Goal: Complete application form: Complete application form

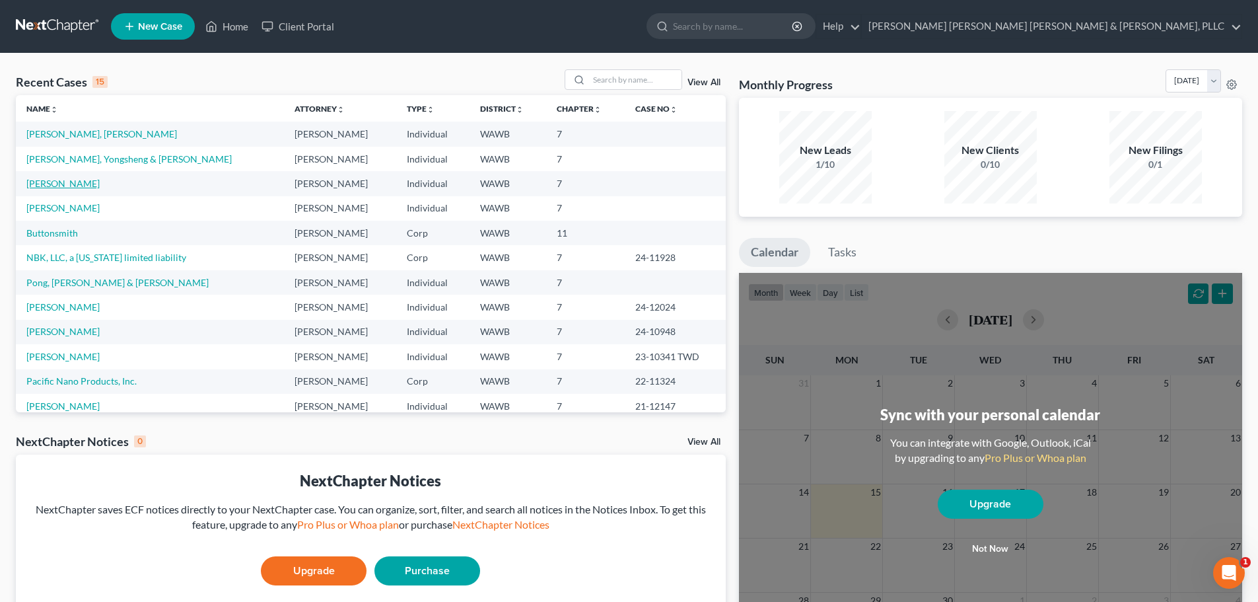
click at [60, 184] on link "[PERSON_NAME]" at bounding box center [62, 183] width 73 height 11
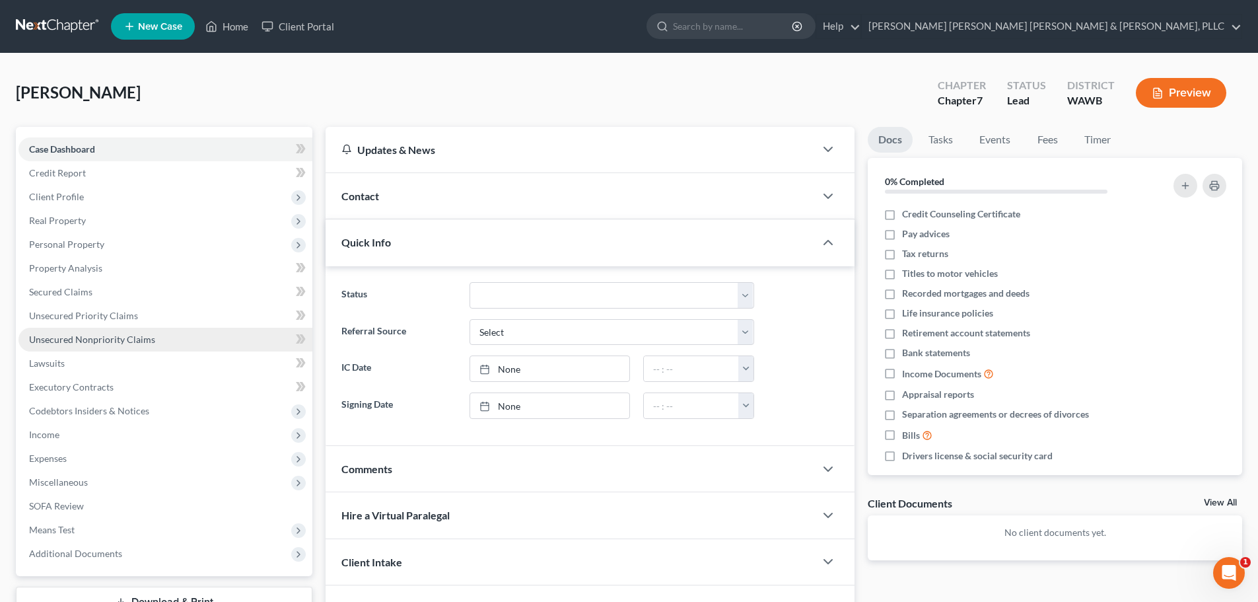
click at [109, 341] on span "Unsecured Nonpriority Claims" at bounding box center [92, 338] width 126 height 11
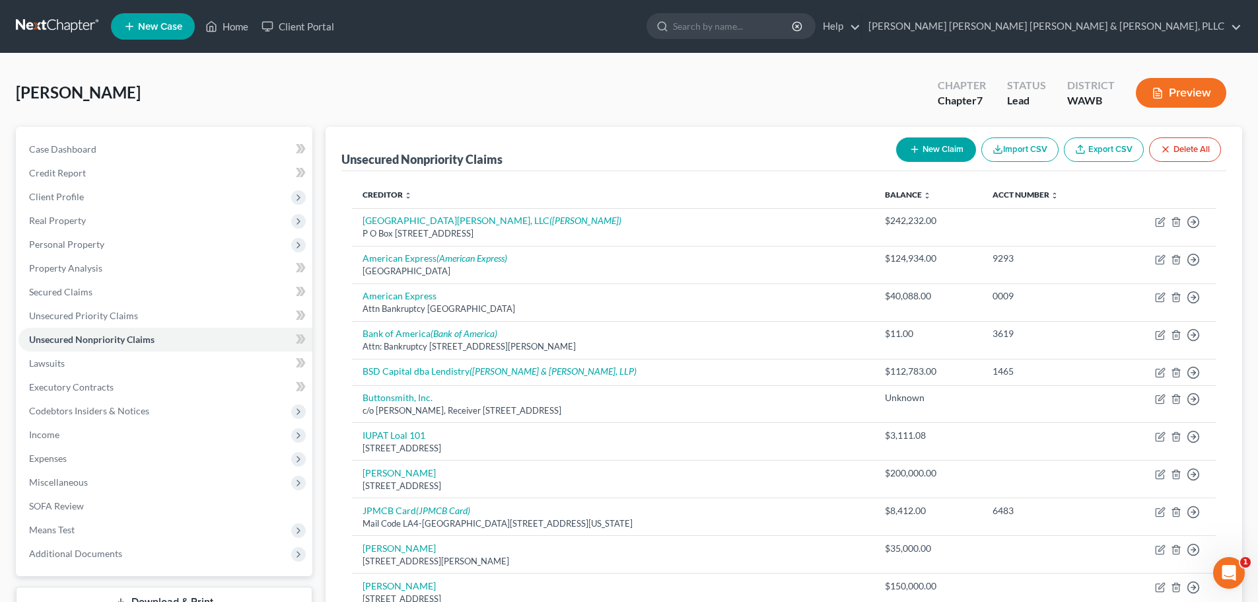
click at [930, 151] on button "New Claim" at bounding box center [936, 149] width 80 height 24
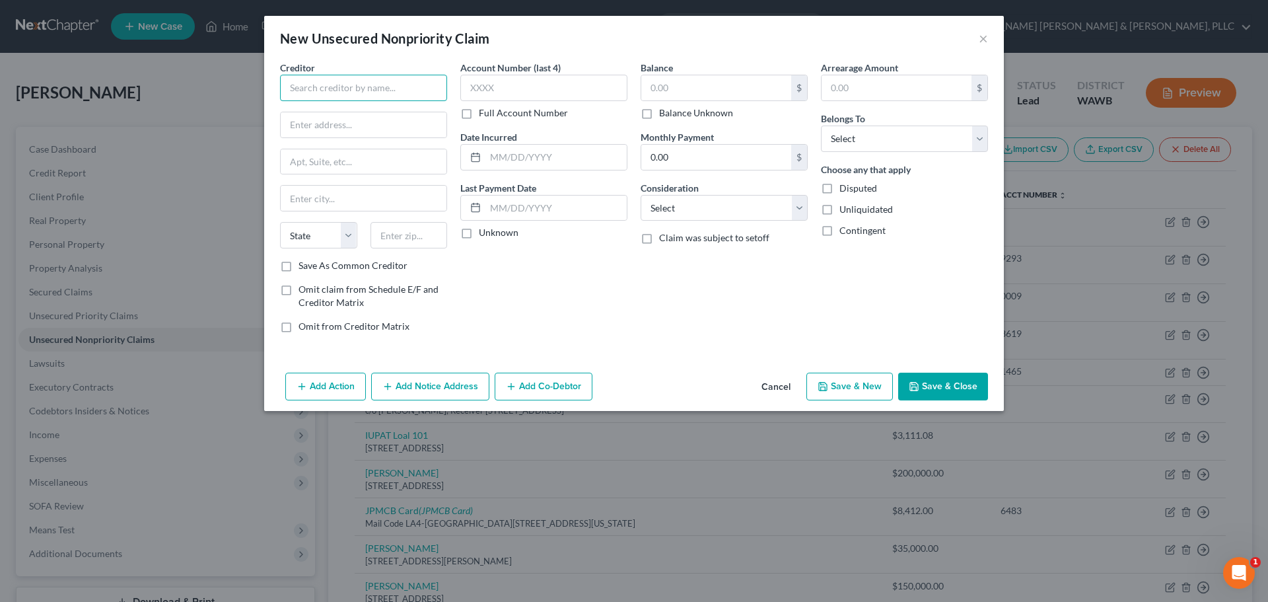
click at [350, 87] on input "text" at bounding box center [363, 88] width 167 height 26
type input "Pawnee Leasing Corporation"
type input "[STREET_ADDRESS]"
type input "[GEOGRAPHIC_DATA][PERSON_NAME]"
select select "5"
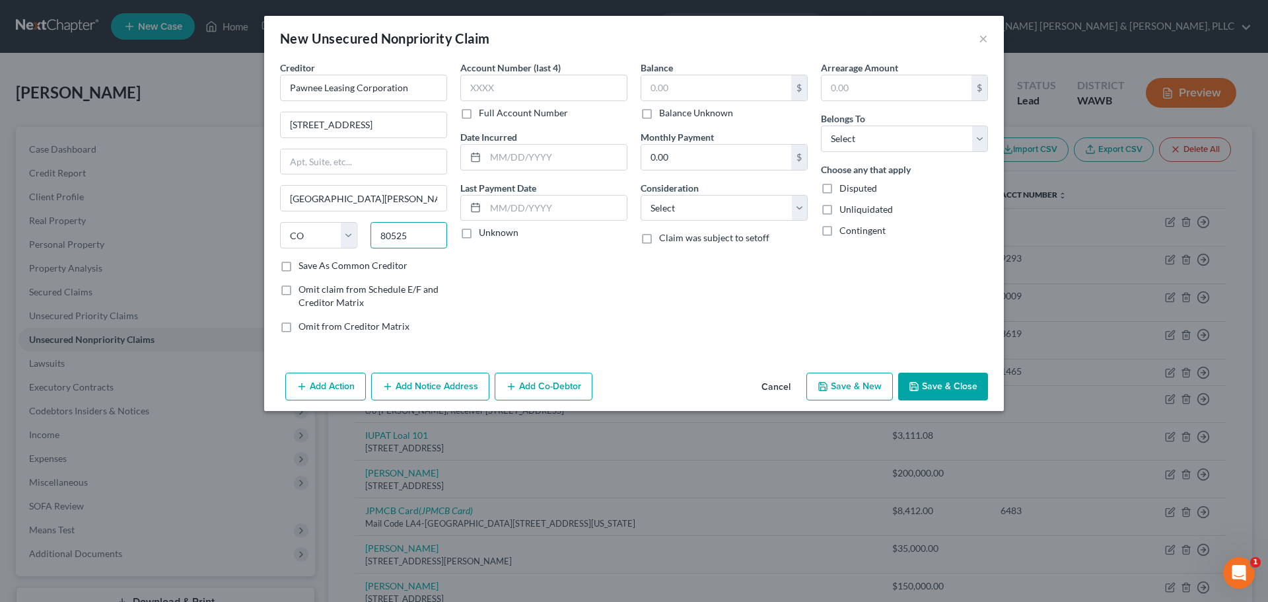
type input "80525"
click at [298, 263] on label "Save As Common Creditor" at bounding box center [352, 265] width 109 height 13
click at [304, 263] on input "Save As Common Creditor" at bounding box center [308, 263] width 9 height 9
checkbox input "true"
click at [565, 92] on input "text" at bounding box center [543, 88] width 167 height 26
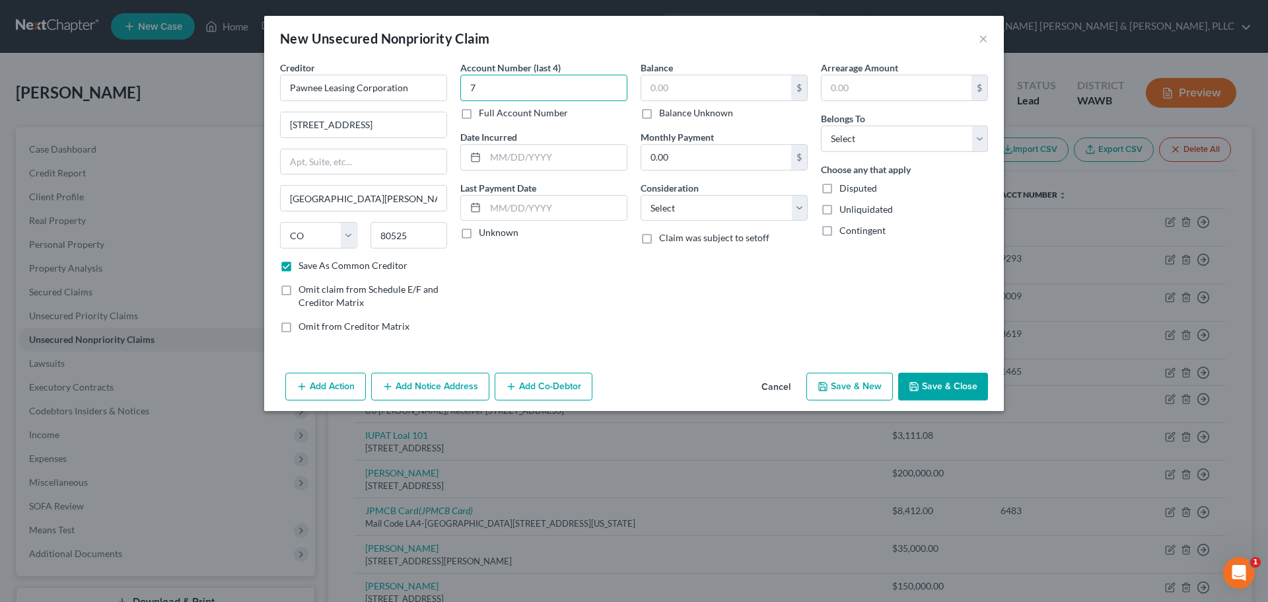
type input "7"
click at [479, 110] on label "Full Account Number" at bounding box center [523, 112] width 89 height 13
click at [484, 110] on input "Full Account Number" at bounding box center [488, 110] width 9 height 9
click at [590, 99] on input "7" at bounding box center [543, 88] width 167 height 26
type input "394147"
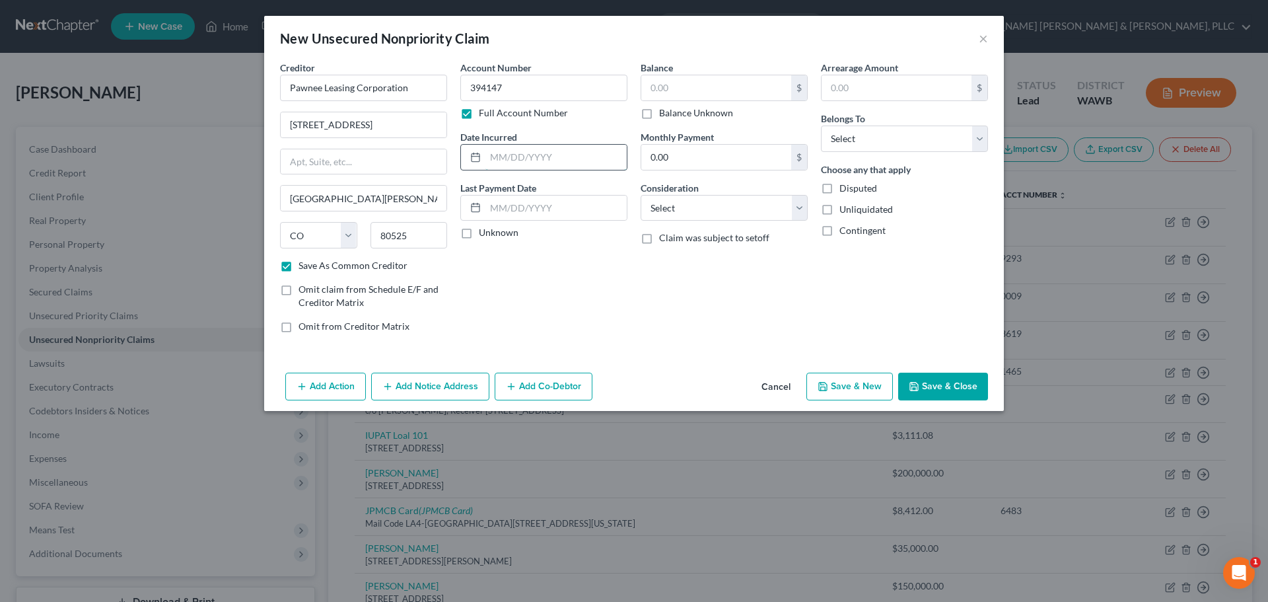
click at [584, 145] on input "text" at bounding box center [555, 157] width 141 height 25
type input "[DATE]"
click at [479, 235] on label "Unknown" at bounding box center [499, 232] width 40 height 13
click at [484, 234] on input "Unknown" at bounding box center [488, 230] width 9 height 9
checkbox input "true"
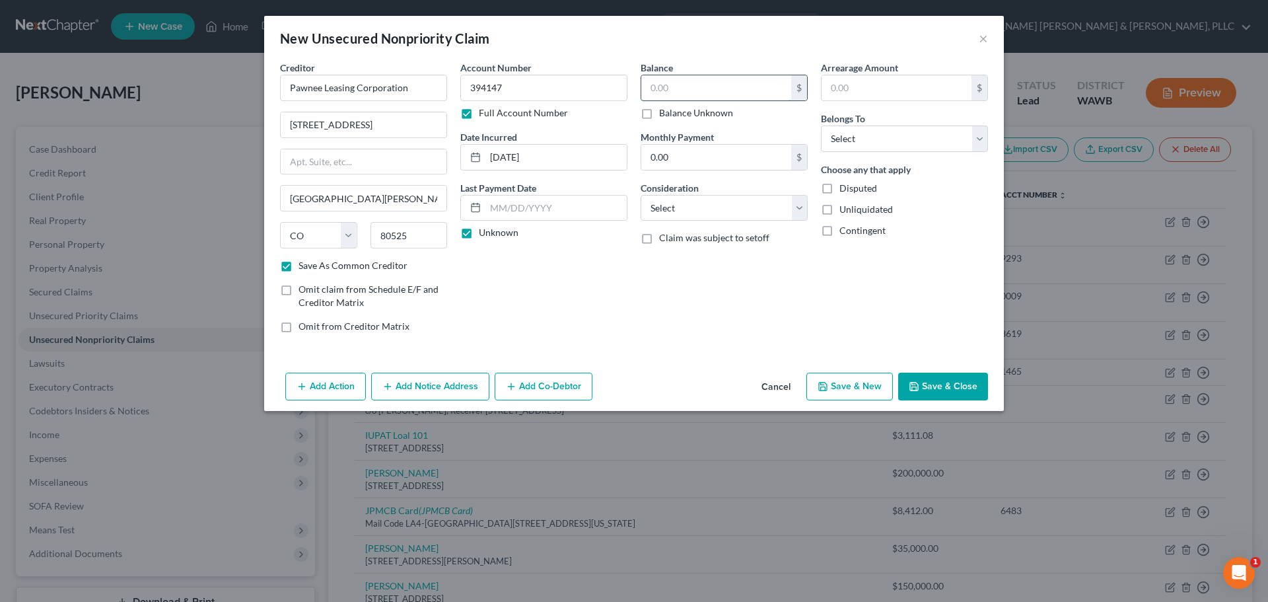
click at [708, 91] on input "text" at bounding box center [716, 87] width 150 height 25
click at [709, 91] on input "62,452.92" at bounding box center [716, 87] width 150 height 25
type input "62,452.92"
click at [690, 207] on select "Select Cable / Satellite Services Collection Agency Credit Card Debt Debt Couns…" at bounding box center [724, 208] width 167 height 26
select select "14"
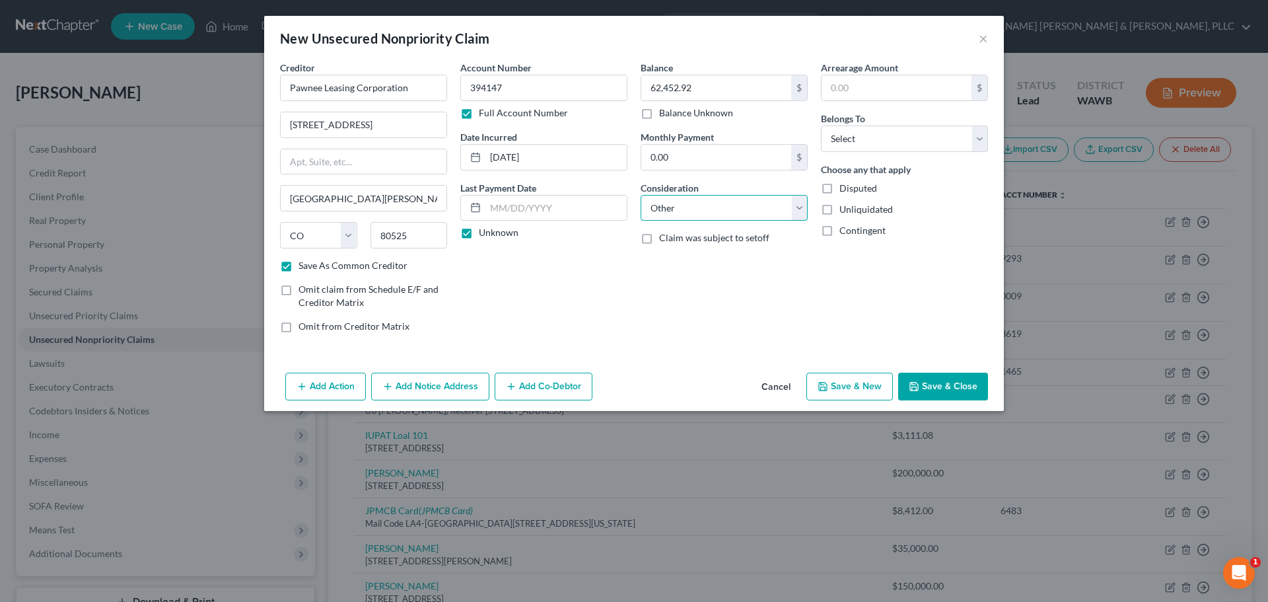
click at [641, 195] on select "Select Cable / Satellite Services Collection Agency Credit Card Debt Debt Couns…" at bounding box center [724, 208] width 167 height 26
click at [676, 265] on input "text" at bounding box center [724, 258] width 166 height 25
type input "Guarantee"
click at [890, 94] on input "text" at bounding box center [896, 87] width 150 height 25
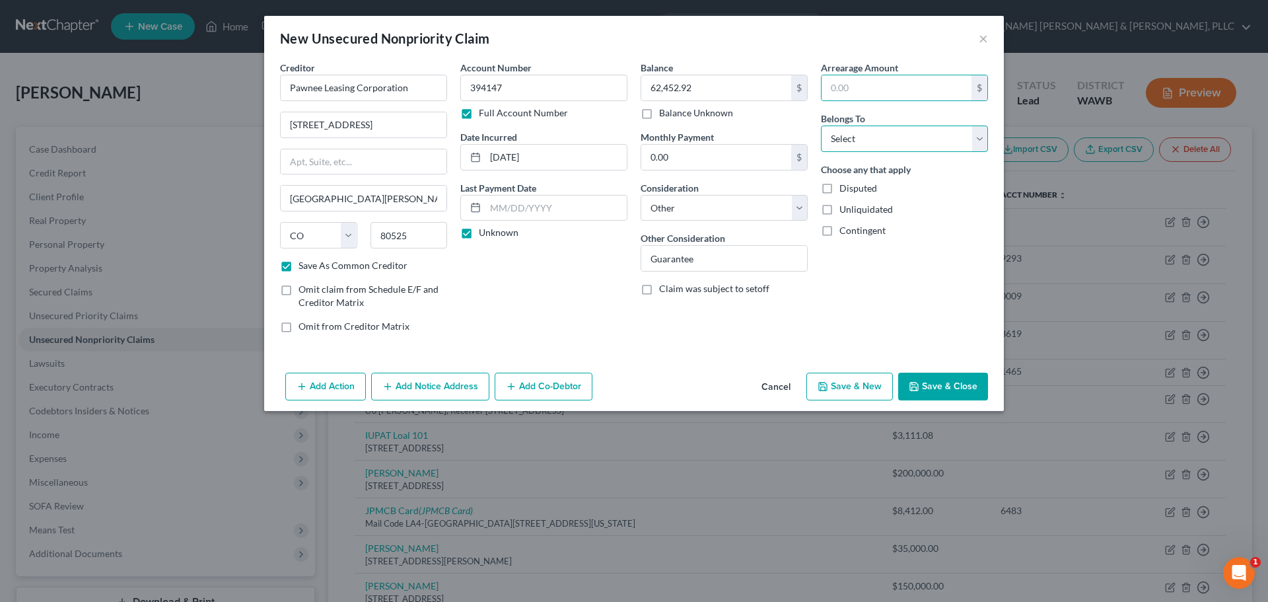
click at [882, 139] on select "Select Debtor 1 Only Debtor 2 Only Debtor 1 And Debtor 2 Only At Least One Of T…" at bounding box center [904, 138] width 167 height 26
select select "3"
click at [821, 125] on select "Select Debtor 1 Only Debtor 2 Only Debtor 1 And Debtor 2 Only At Least One Of T…" at bounding box center [904, 138] width 167 height 26
click at [534, 386] on button "Add Co-Debtor" at bounding box center [544, 386] width 98 height 28
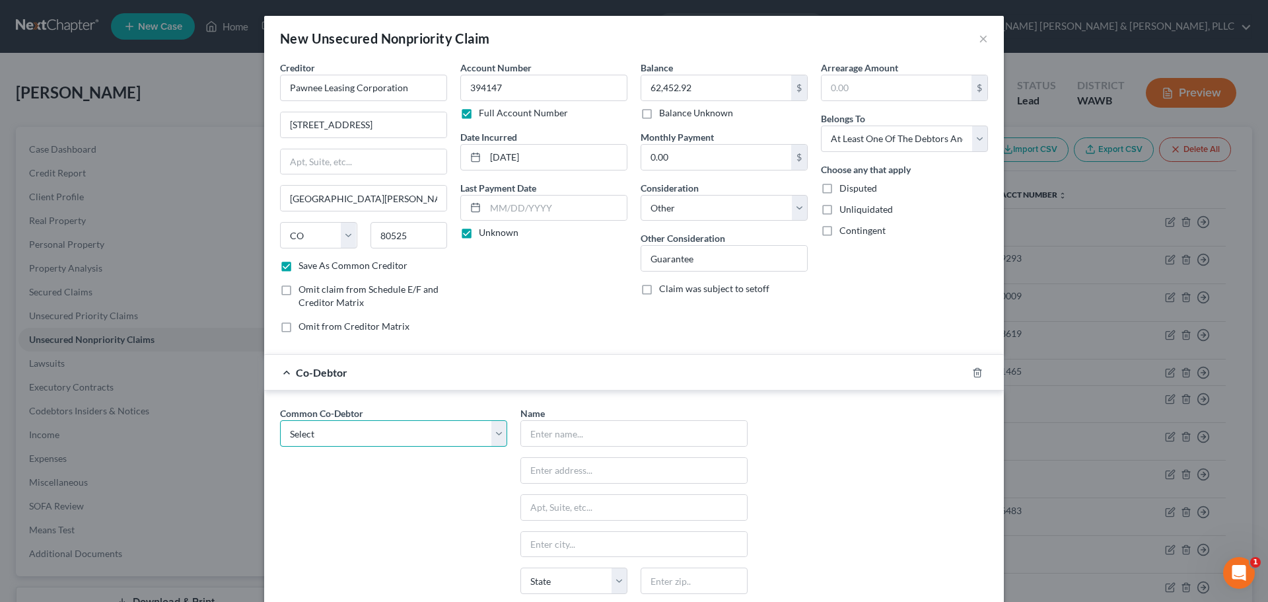
click at [320, 427] on select "Select Buttonsmith, Inc. [PERSON_NAME], Inc. [PERSON_NAME]" at bounding box center [393, 433] width 227 height 26
select select "0"
click at [280, 420] on select "Select Buttonsmith, Inc. [PERSON_NAME], Inc. [PERSON_NAME]" at bounding box center [393, 433] width 227 height 26
type input "Buttonsmith, Inc."
type input "c/o [PERSON_NAME]"
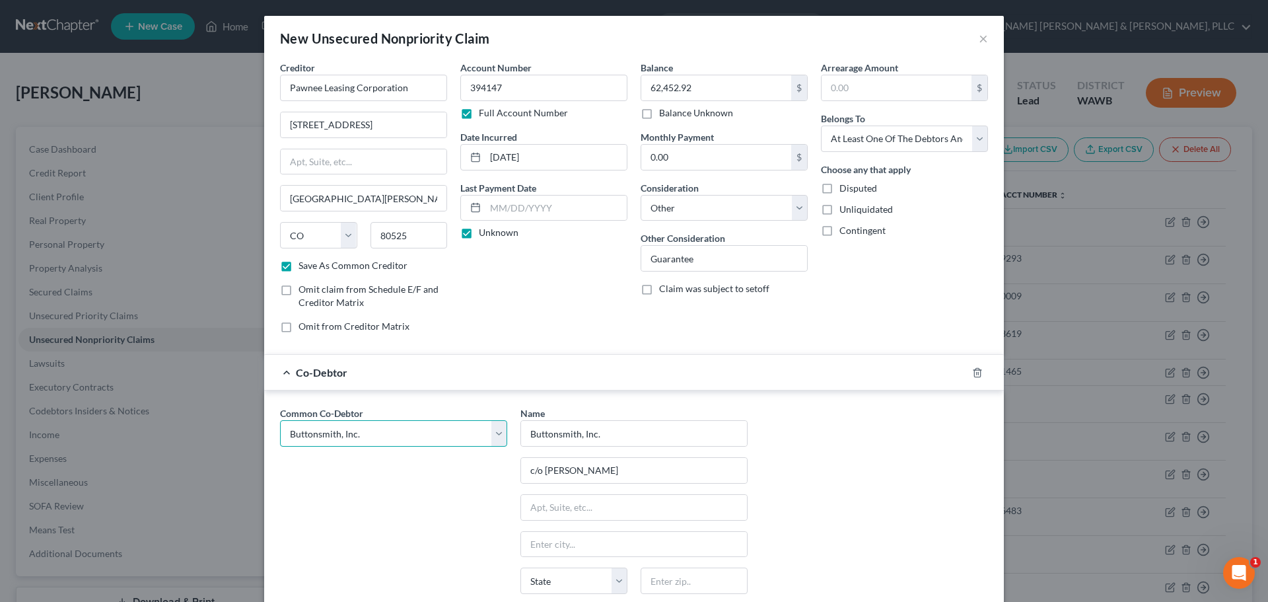
type input "[STREET_ADDRESS]"
type input "[GEOGRAPHIC_DATA]"
select select "50"
type input "98117"
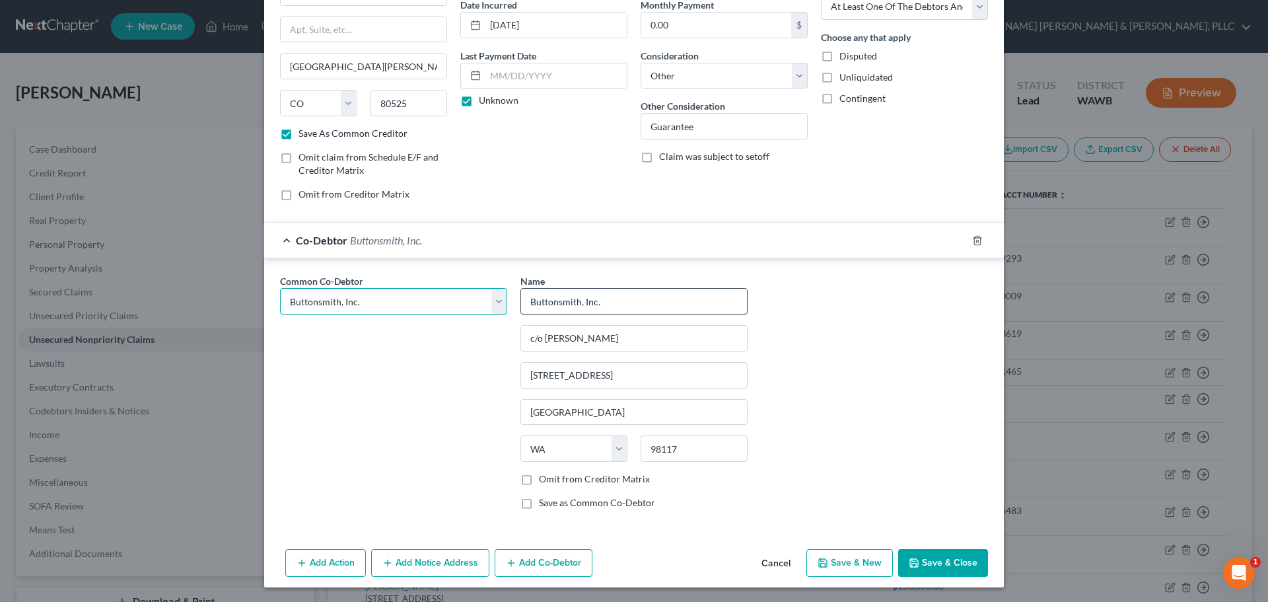
scroll to position [133, 0]
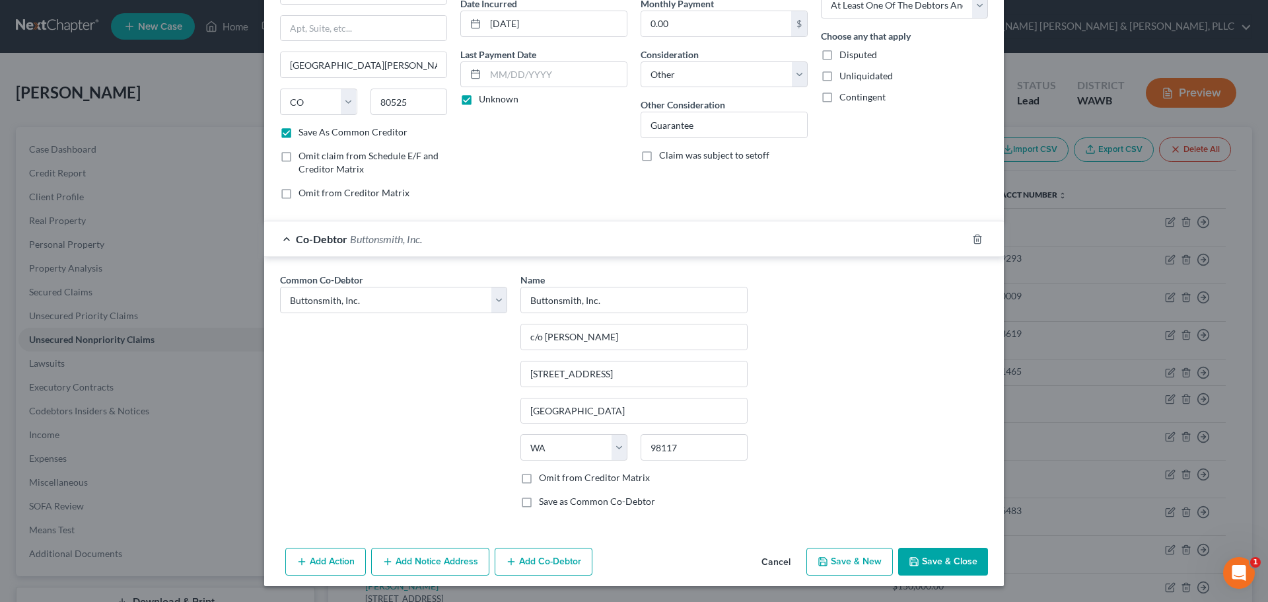
click at [532, 563] on button "Add Co-Debtor" at bounding box center [544, 561] width 98 height 28
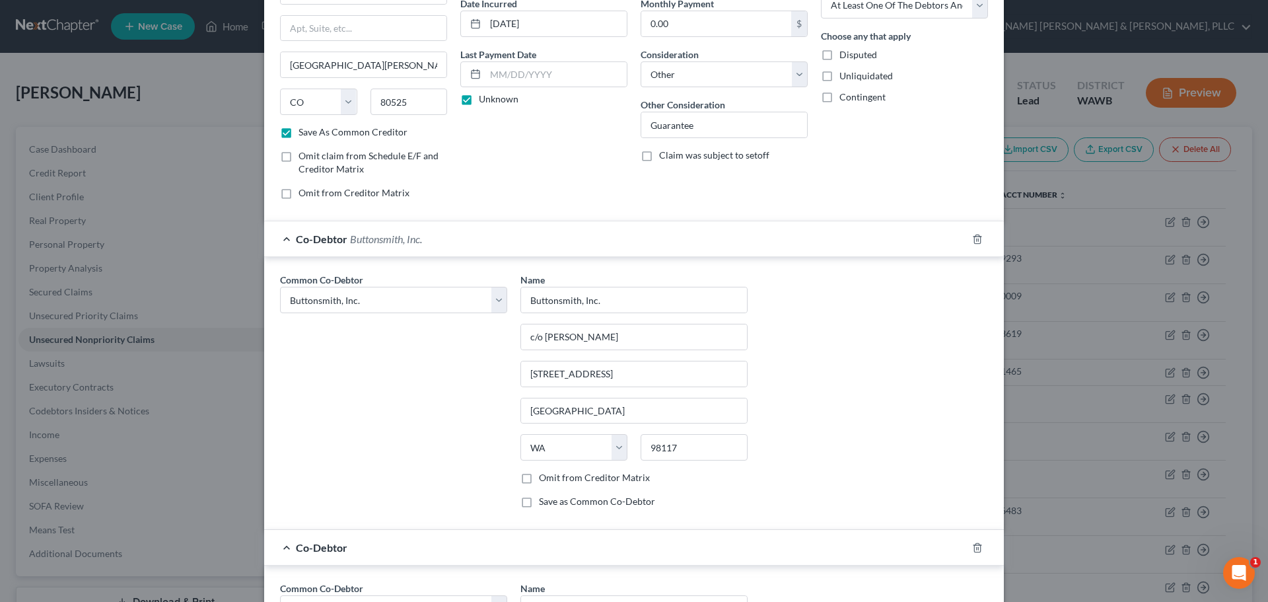
scroll to position [309, 0]
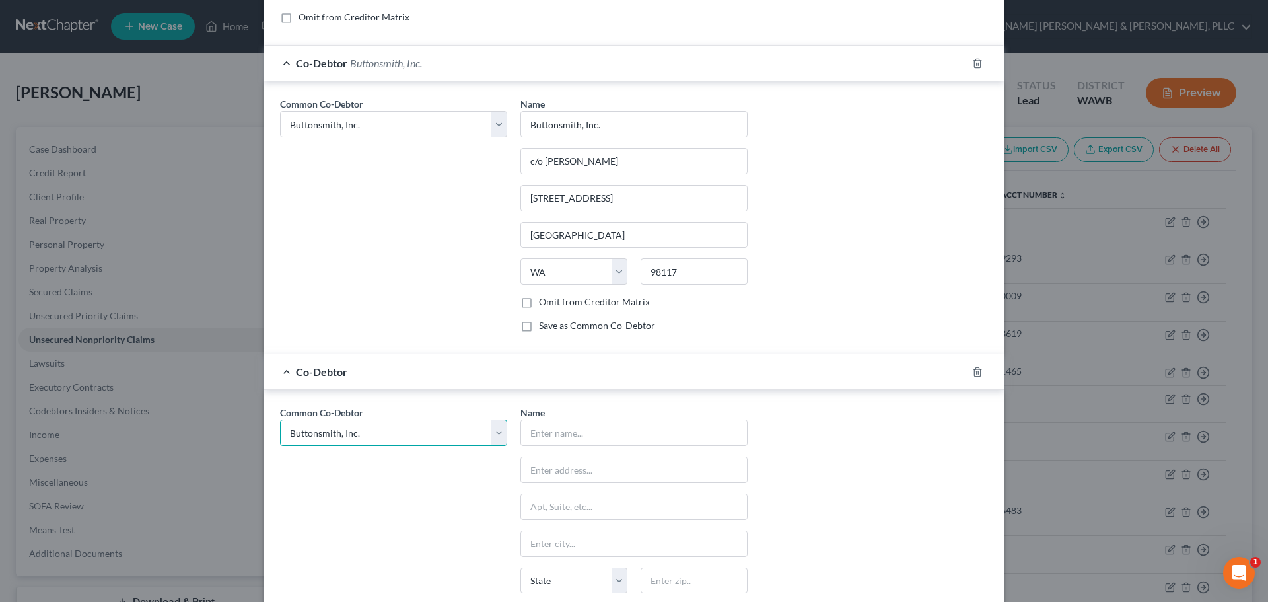
click at [497, 430] on select "Select Buttonsmith, Inc. [PERSON_NAME], Inc. [PERSON_NAME]" at bounding box center [393, 432] width 227 height 26
select select "1"
click at [280, 419] on select "Select Buttonsmith, Inc. [PERSON_NAME], Inc. [PERSON_NAME]" at bounding box center [393, 432] width 227 height 26
select select "1"
type input "[PERSON_NAME]"
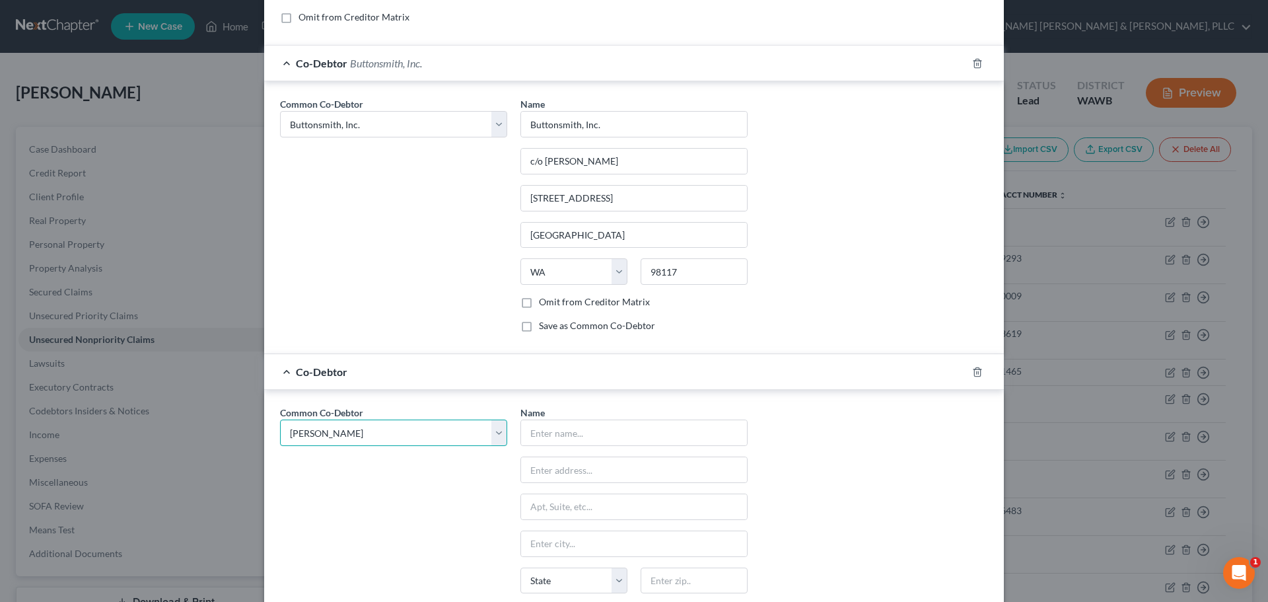
type input "[STREET_ADDRESS]"
type input "[PERSON_NAME]"
select select "50"
type input "98201"
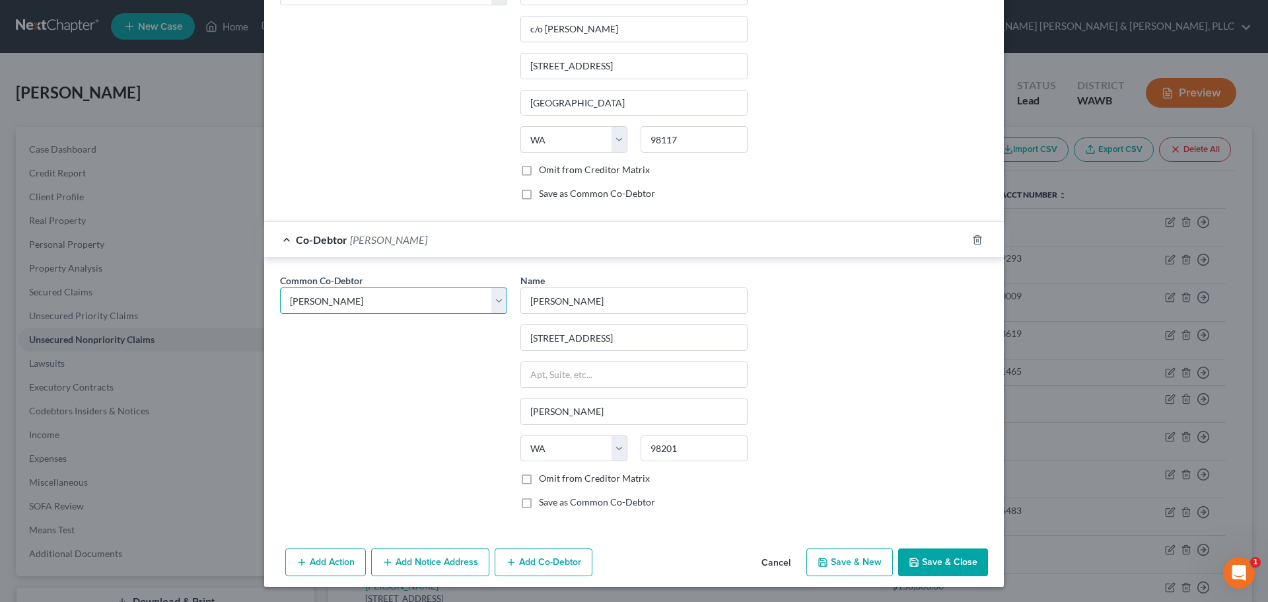
scroll to position [442, 0]
click at [298, 559] on icon "button" at bounding box center [301, 561] width 11 height 11
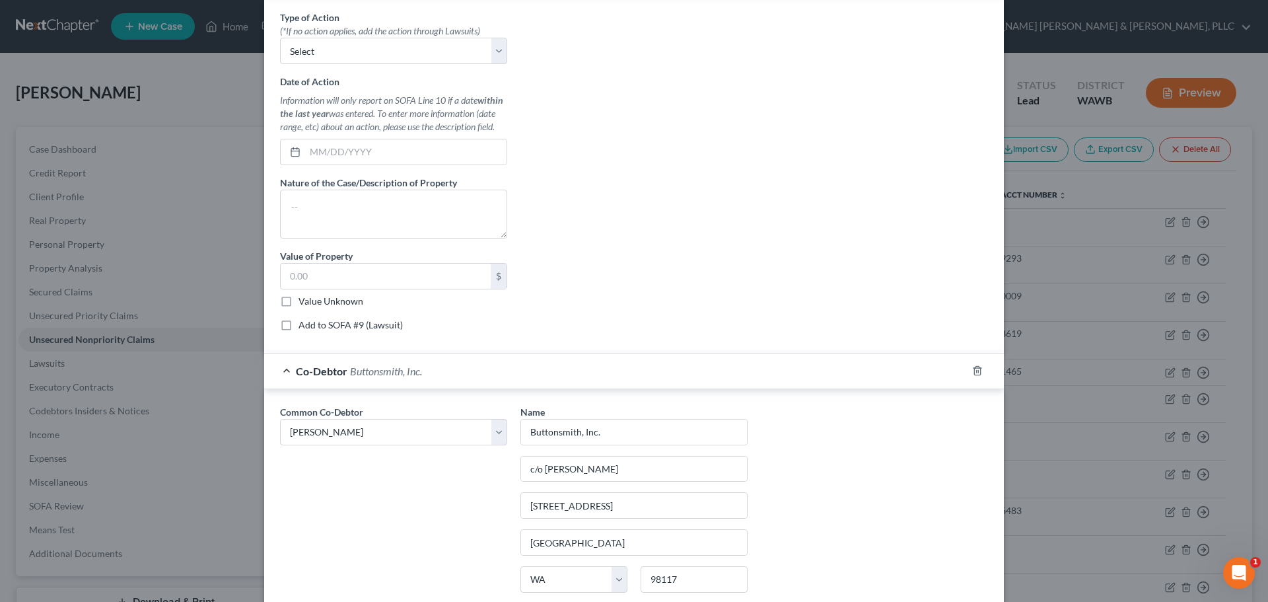
scroll to position [219, 0]
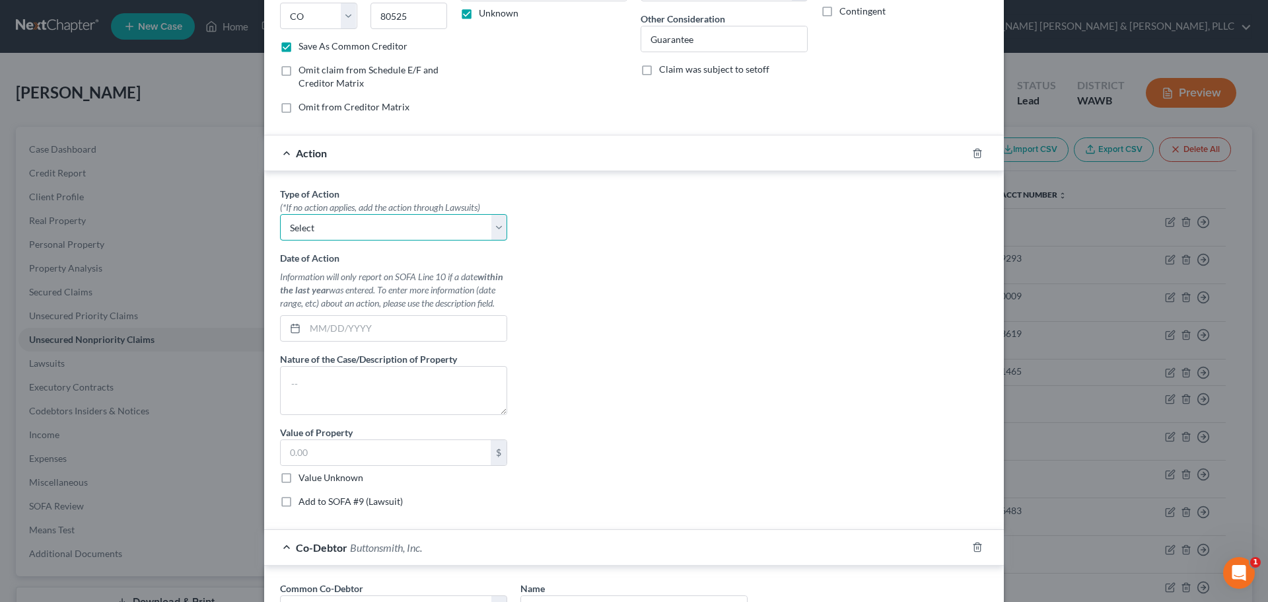
click at [343, 228] on select "Select Repossession Garnishment Foreclosure Personal Injury Attached, Seized, O…" at bounding box center [393, 227] width 227 height 26
click at [662, 299] on div "Type of Action * (*If no action applies, add the action through Lawsuits) Selec…" at bounding box center [633, 352] width 721 height 331
click at [282, 149] on div "Action" at bounding box center [615, 152] width 703 height 35
click at [282, 154] on div "Action" at bounding box center [615, 152] width 703 height 35
click at [972, 155] on icon "button" at bounding box center [977, 153] width 11 height 11
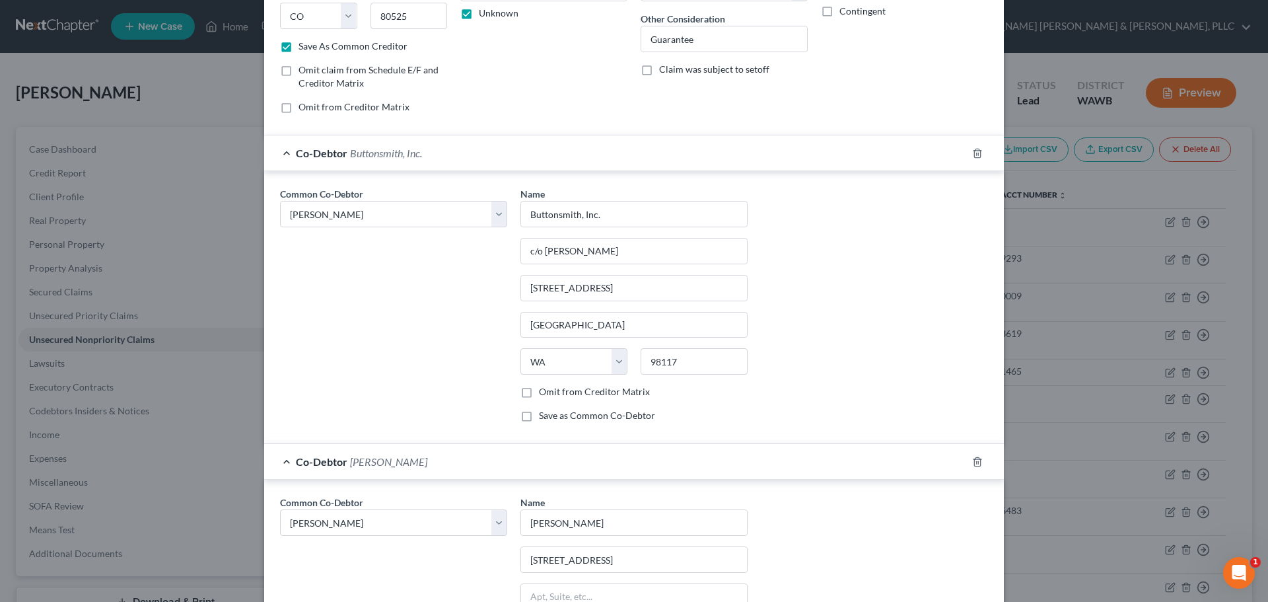
scroll to position [440, 0]
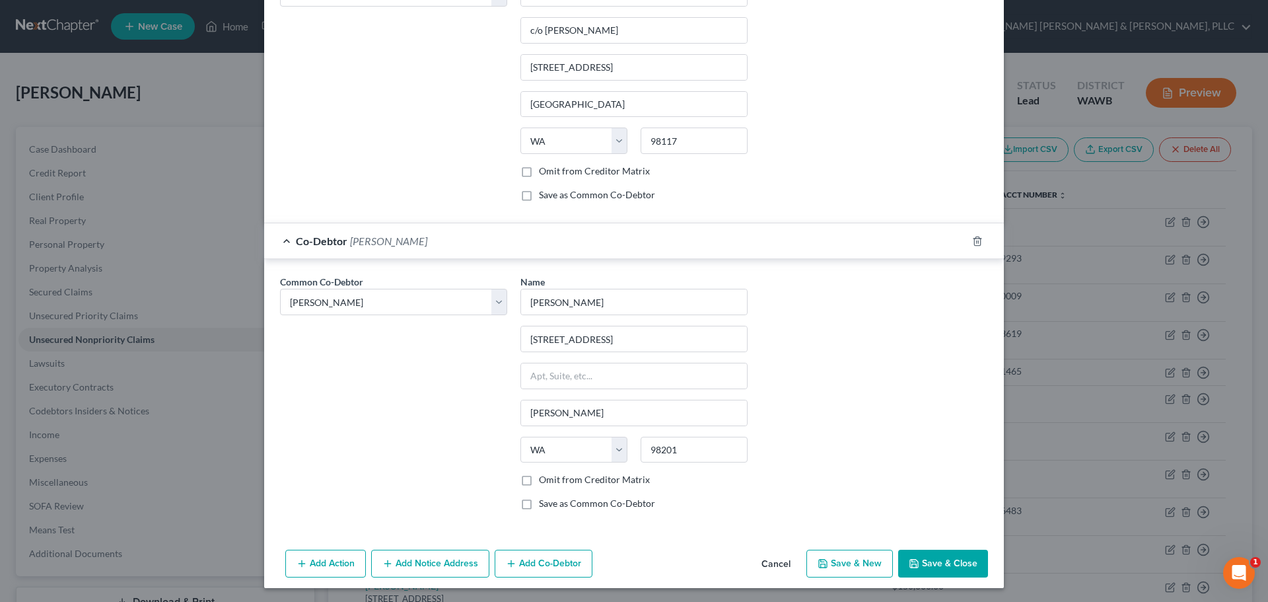
click at [427, 567] on button "Add Notice Address" at bounding box center [430, 563] width 118 height 28
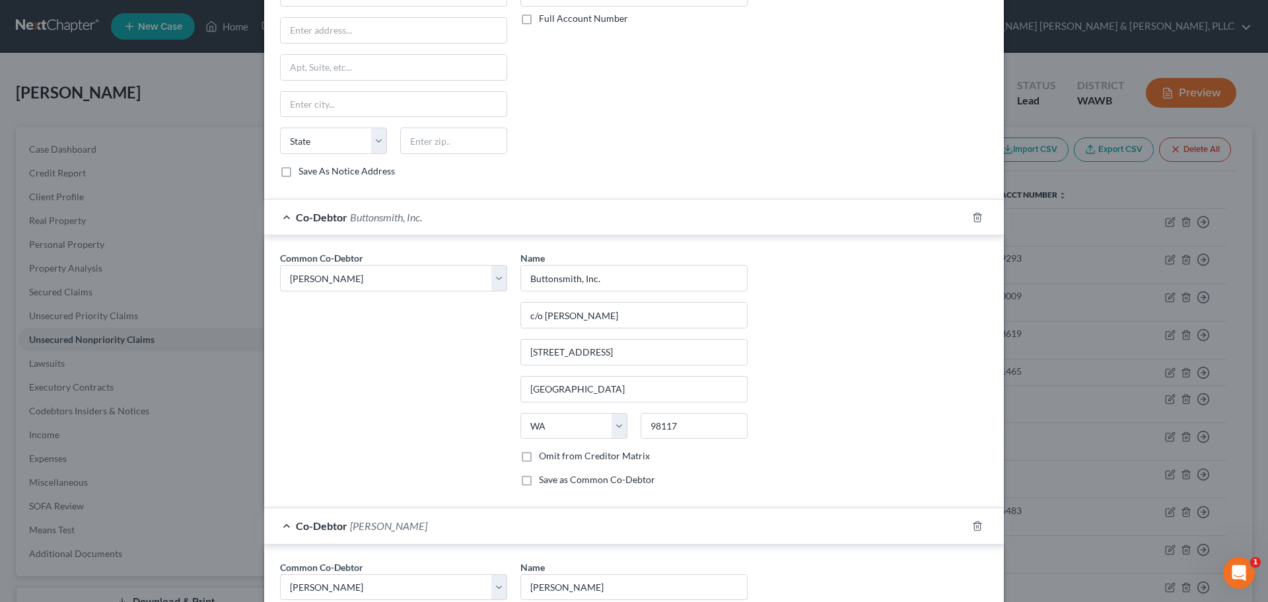
scroll to position [724, 0]
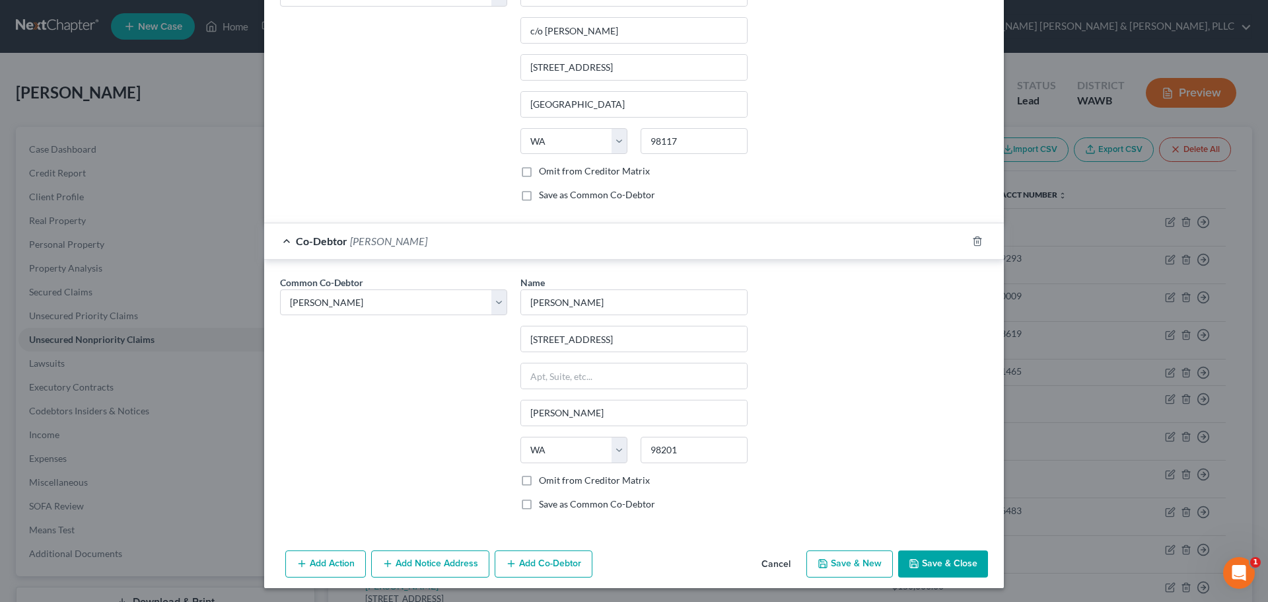
click at [390, 563] on button "Add Notice Address" at bounding box center [430, 564] width 118 height 28
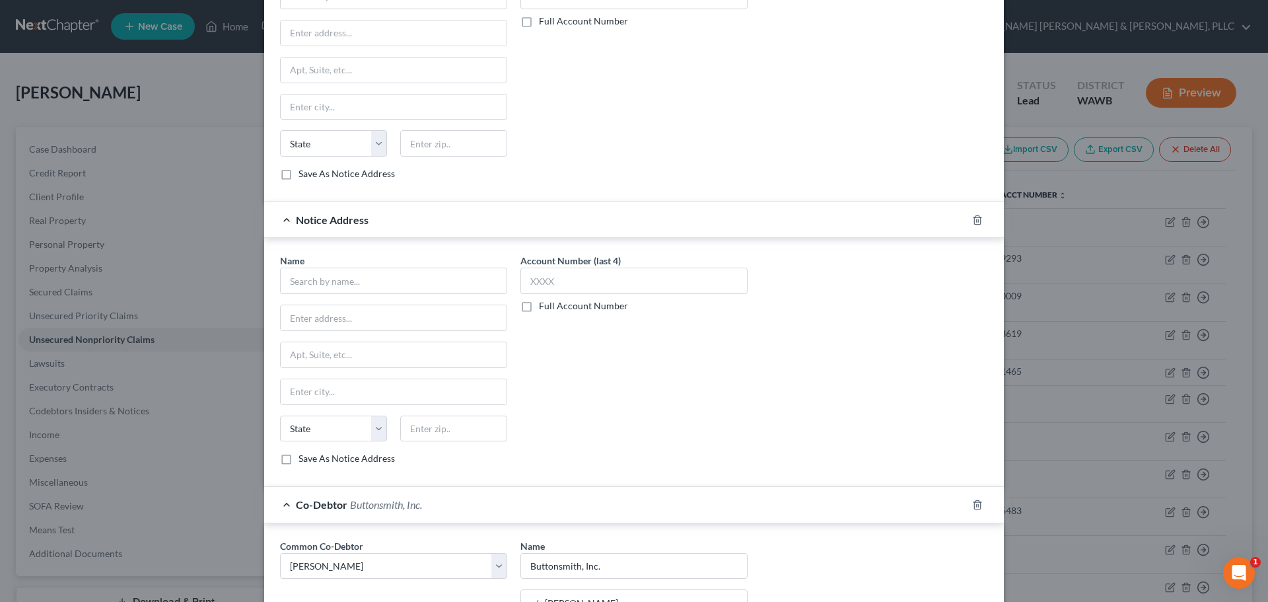
scroll to position [217, 0]
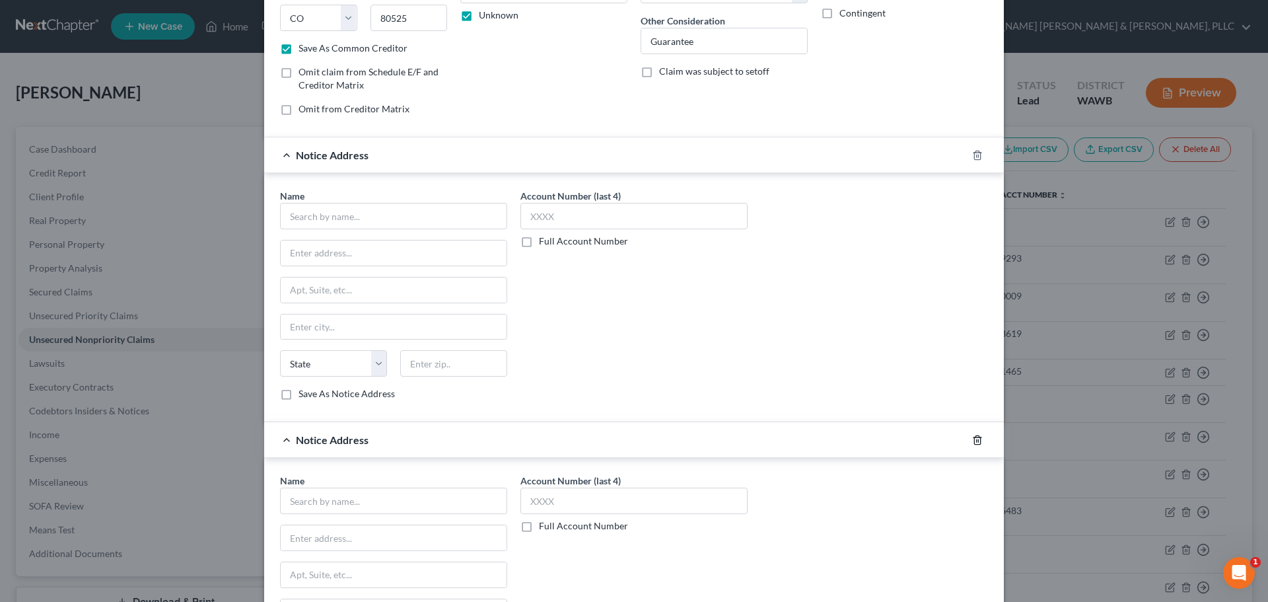
click at [974, 441] on icon "button" at bounding box center [977, 439] width 11 height 11
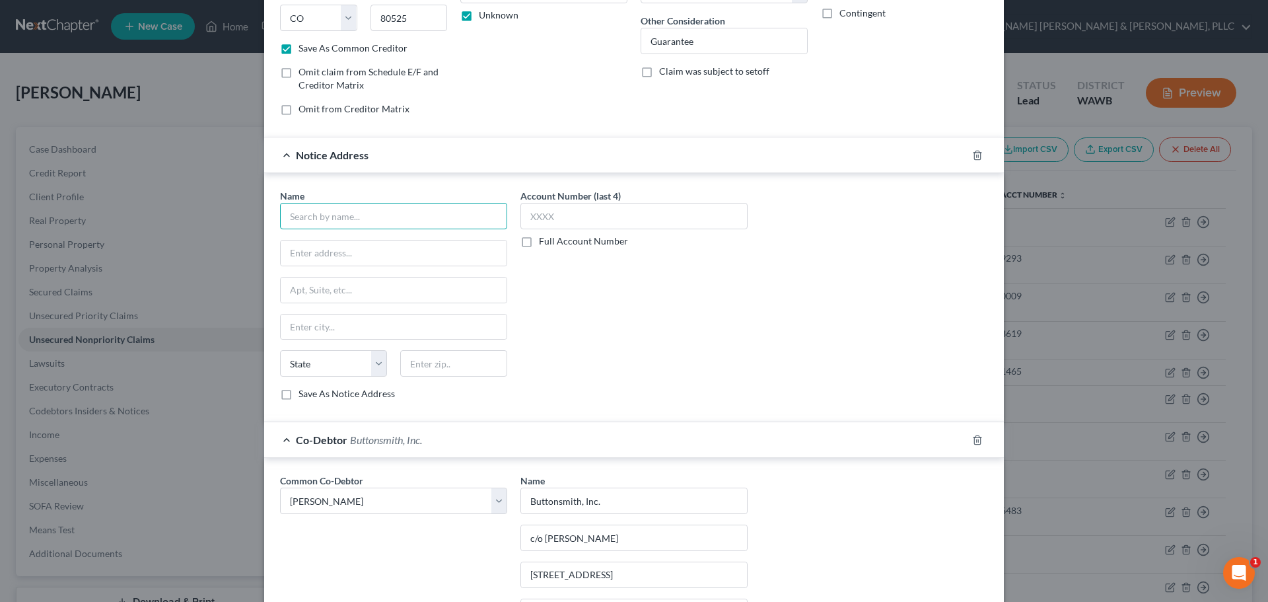
click at [379, 214] on input "text" at bounding box center [393, 216] width 227 height 26
type input "[PERSON_NAME], Esq."
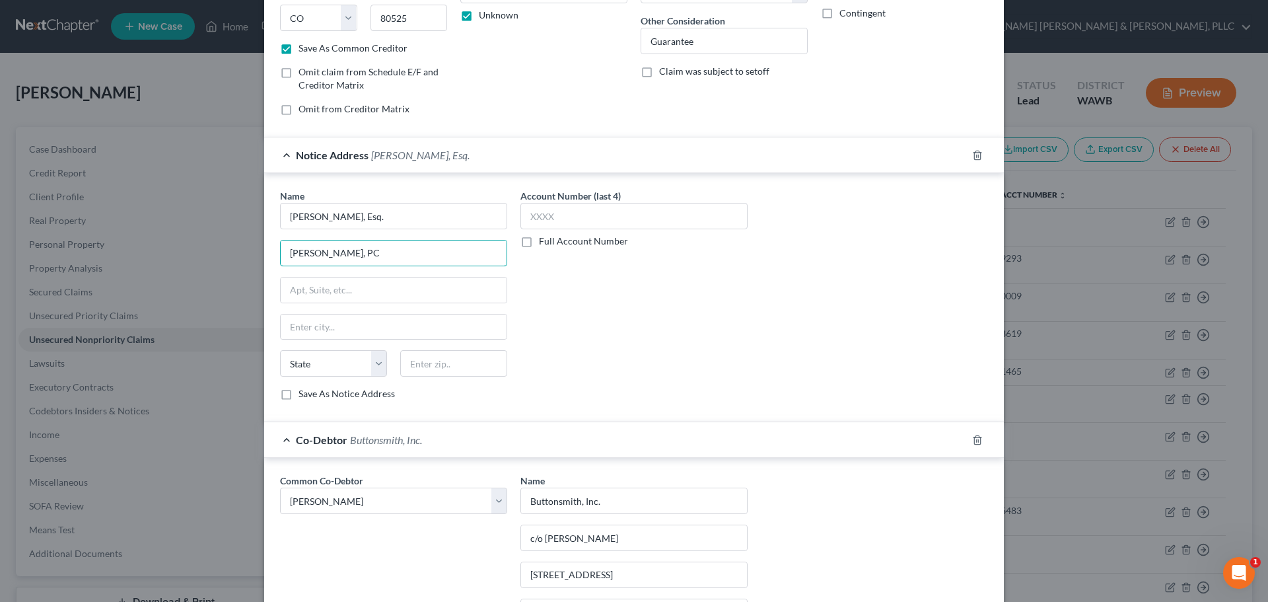
type input "[PERSON_NAME], PC"
type input "[STREET_ADDRESS][PERSON_NAME] [STREET_ADDRESS]"
type input "[GEOGRAPHIC_DATA]"
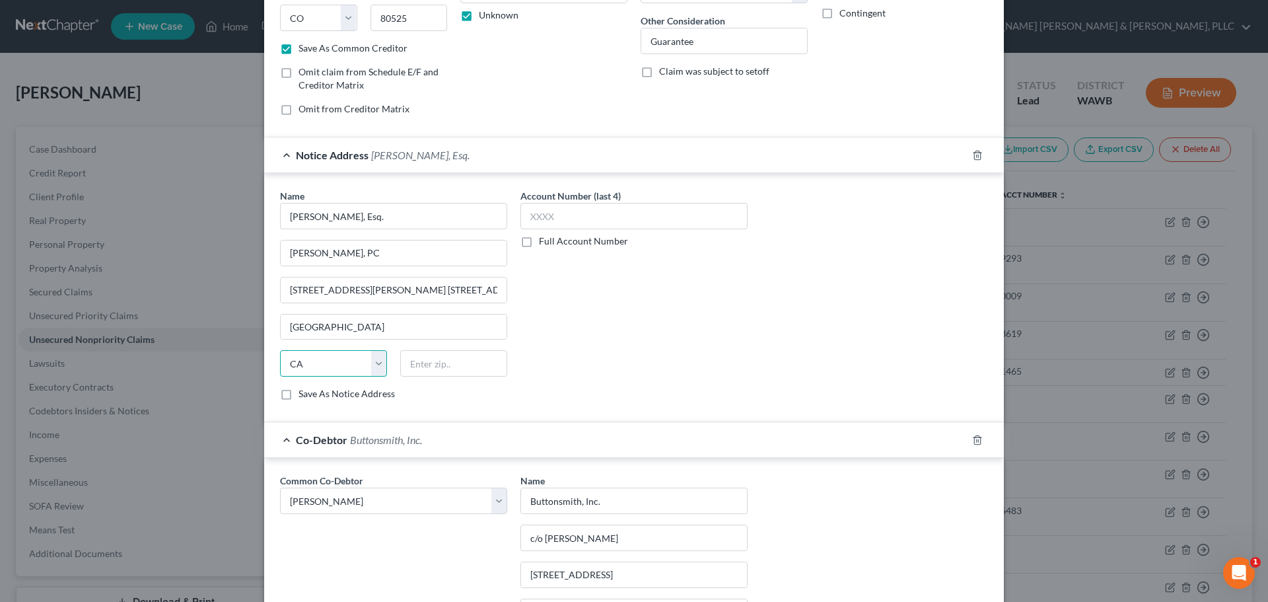
select select "5"
type input "80231"
click at [298, 398] on label "Save As Notice Address" at bounding box center [346, 393] width 96 height 13
click at [304, 396] on input "Save As Notice Address" at bounding box center [308, 391] width 9 height 9
checkbox input "true"
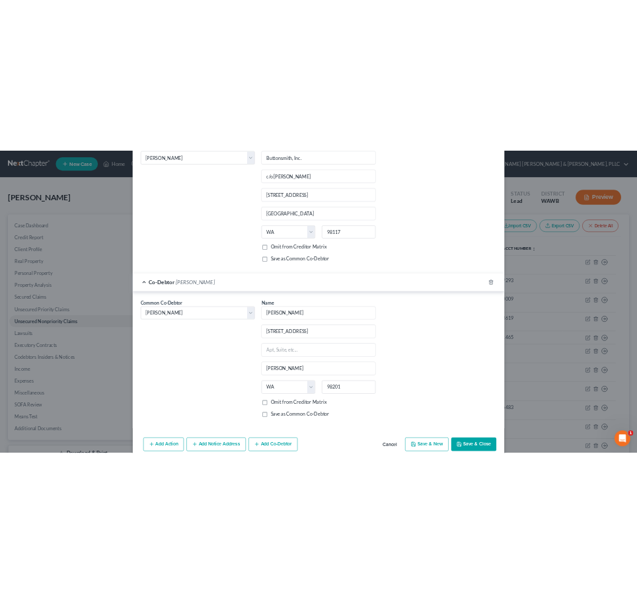
scroll to position [726, 0]
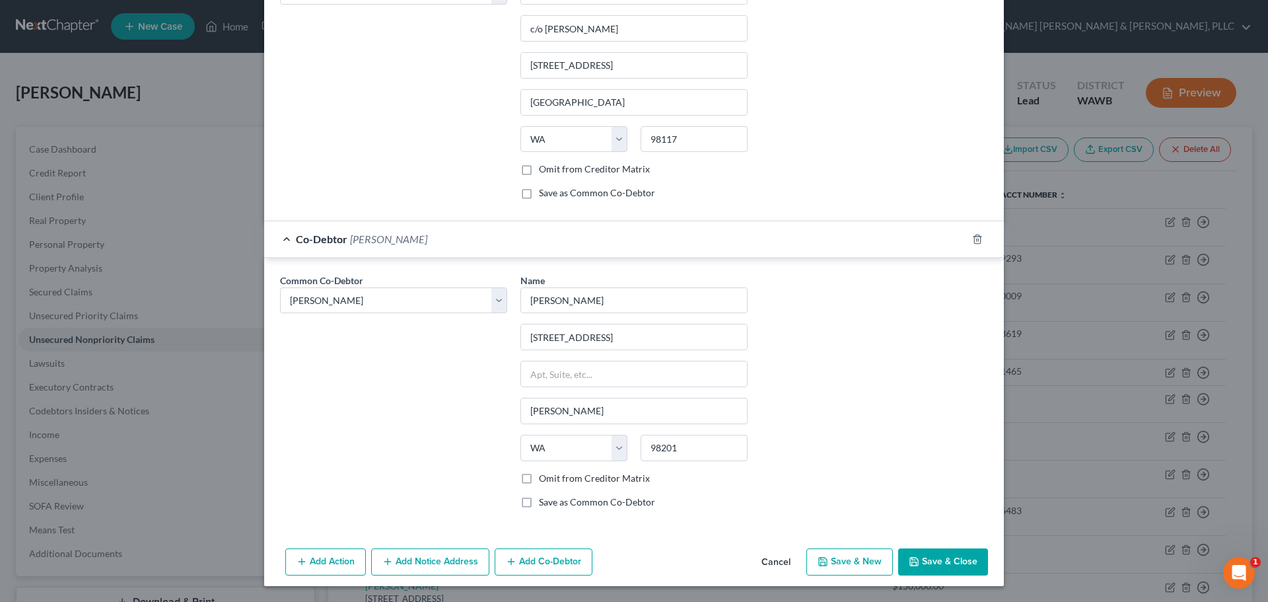
click at [948, 556] on button "Save & Close" at bounding box center [943, 562] width 90 height 28
checkbox input "false"
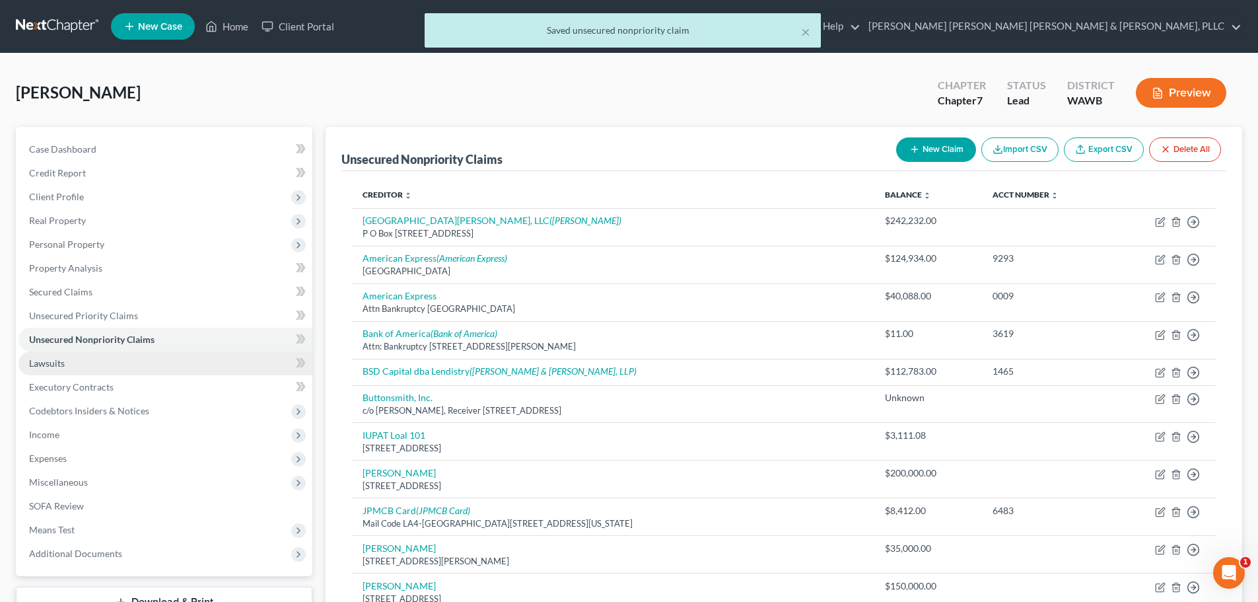
click at [90, 362] on link "Lawsuits" at bounding box center [165, 363] width 294 height 24
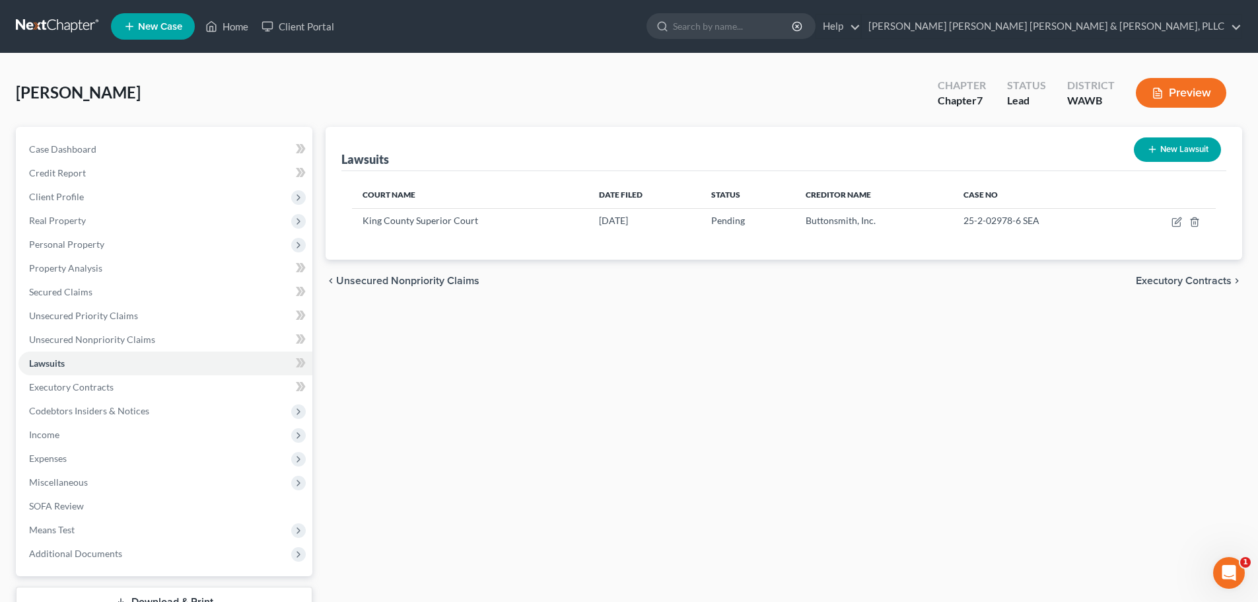
click at [1168, 150] on button "New Lawsuit" at bounding box center [1177, 149] width 87 height 24
select select "0"
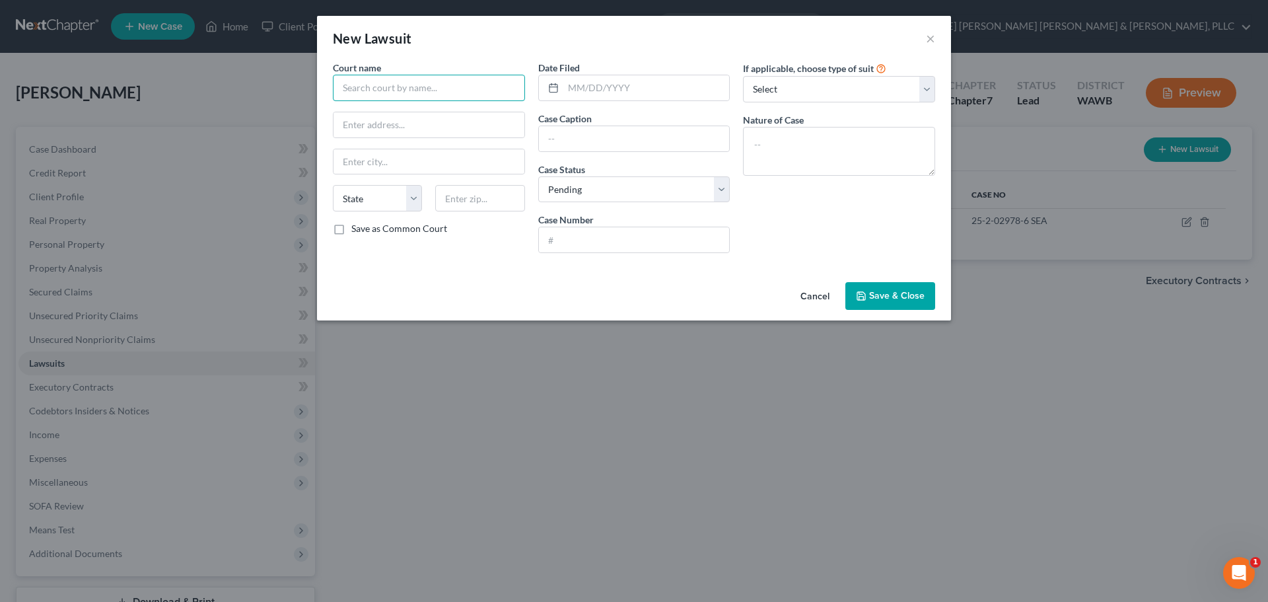
click at [449, 79] on input "text" at bounding box center [429, 88] width 192 height 26
type input "District Court, [GEOGRAPHIC_DATA], [GEOGRAPHIC_DATA]"
drag, startPoint x: 582, startPoint y: 33, endPoint x: 882, endPoint y: 48, distance: 300.1
click at [882, 48] on div "New Lawsuit ×" at bounding box center [634, 38] width 634 height 45
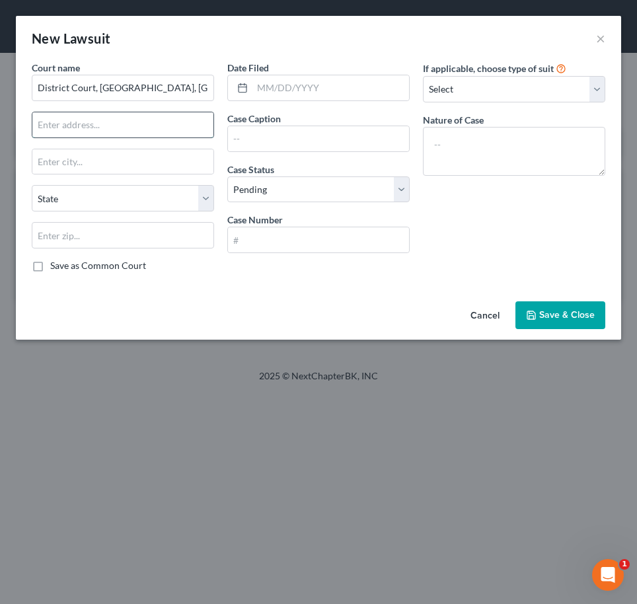
click at [73, 123] on input "text" at bounding box center [122, 124] width 181 height 25
type input "[STREET_ADDRESS][PERSON_NAME]"
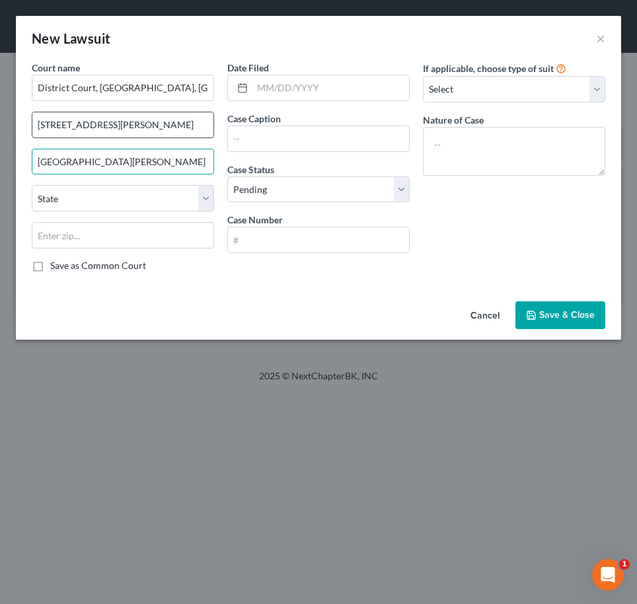
type input "[GEOGRAPHIC_DATA][PERSON_NAME]"
select select "5"
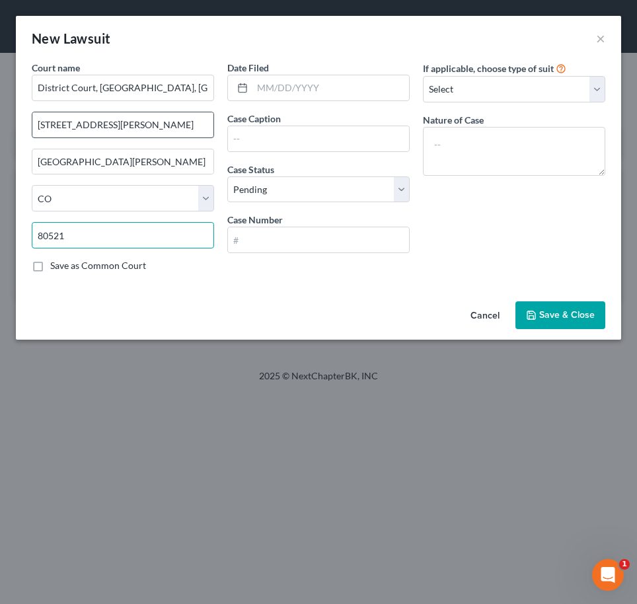
type input "80521"
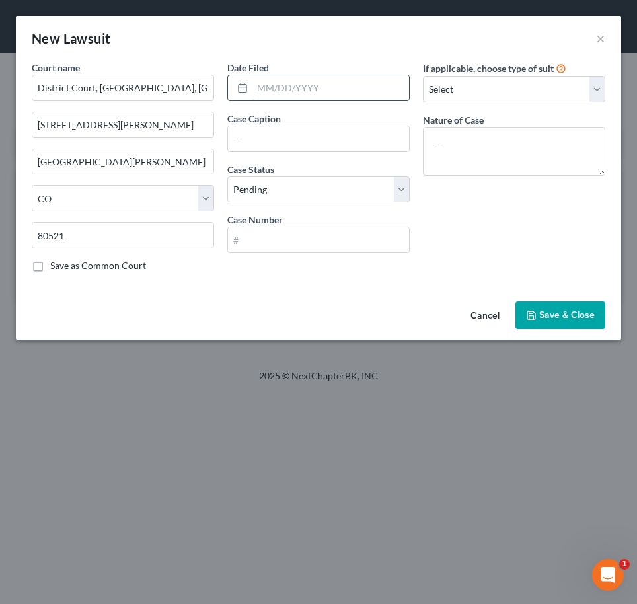
click at [324, 94] on input "text" at bounding box center [330, 87] width 156 height 25
type input "Pawnee Leasing Corporation v [PERSON_NAME] and [PERSON_NAME]"
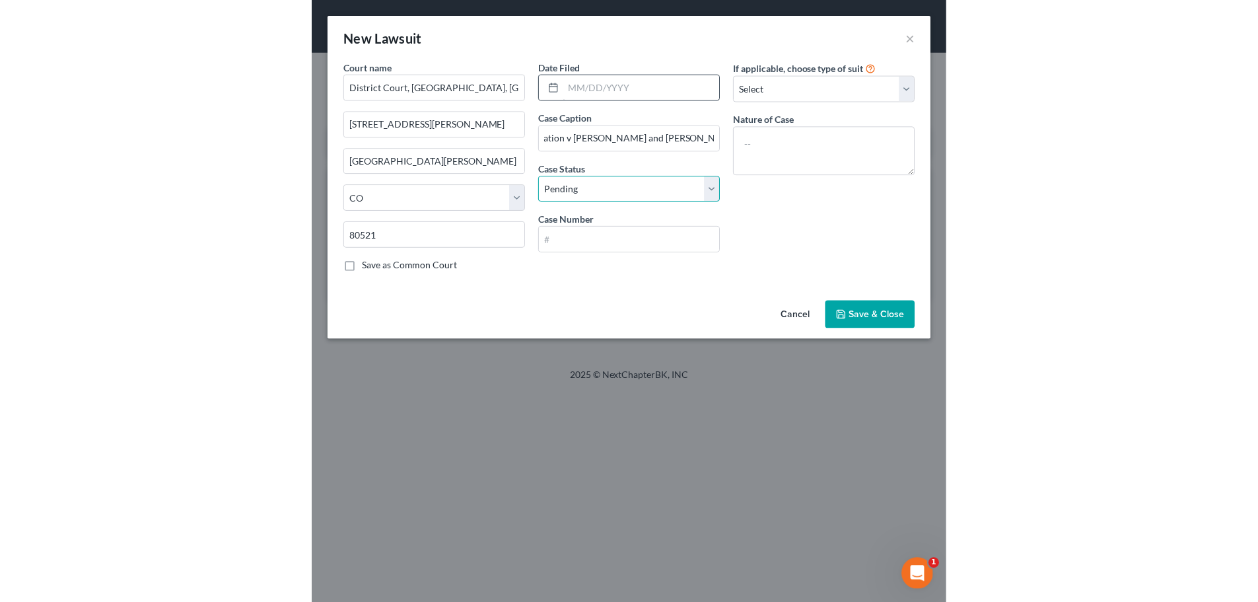
scroll to position [0, 0]
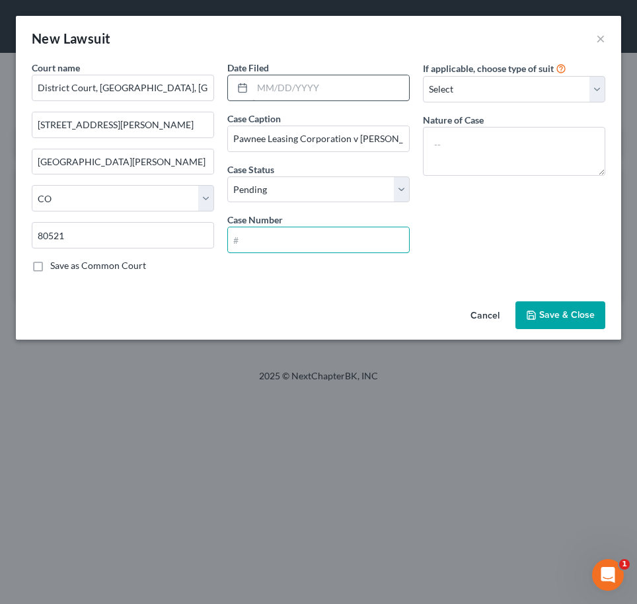
type input "U"
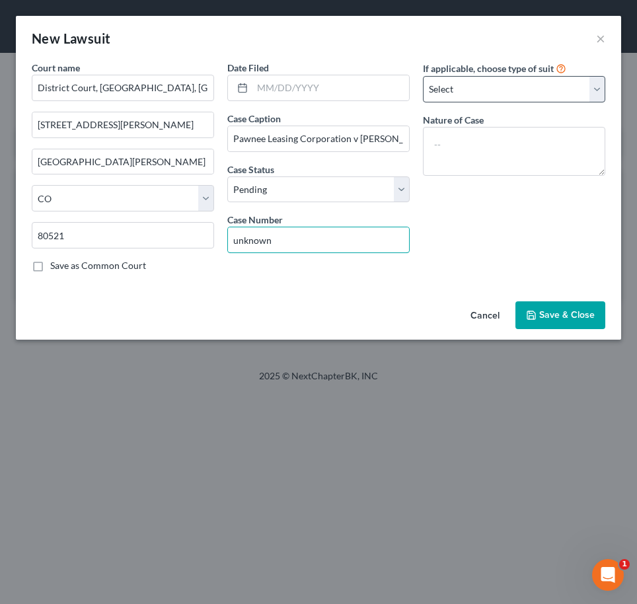
type input "unknown"
click at [473, 88] on select "Select Repossession Garnishment Foreclosure Attached, Seized, Or Levied Other" at bounding box center [514, 89] width 182 height 26
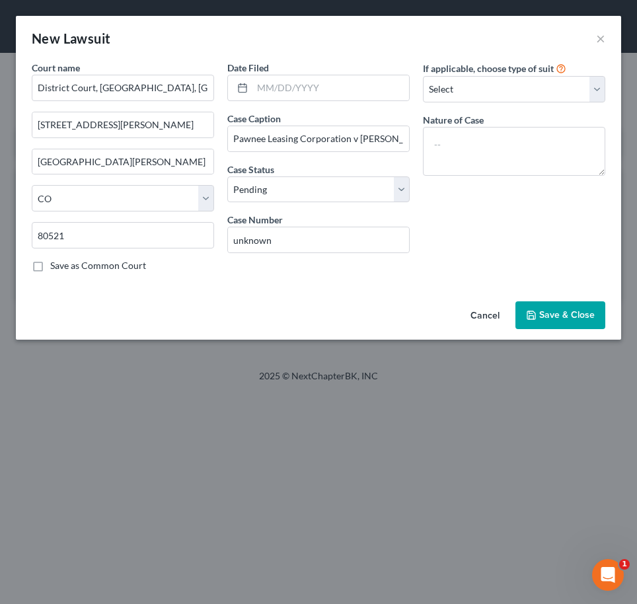
click at [442, 222] on div "If applicable, choose type of suit Select Repossession Garnishment Foreclosure …" at bounding box center [513, 172] width 195 height 222
click at [468, 171] on textarea at bounding box center [514, 151] width 182 height 49
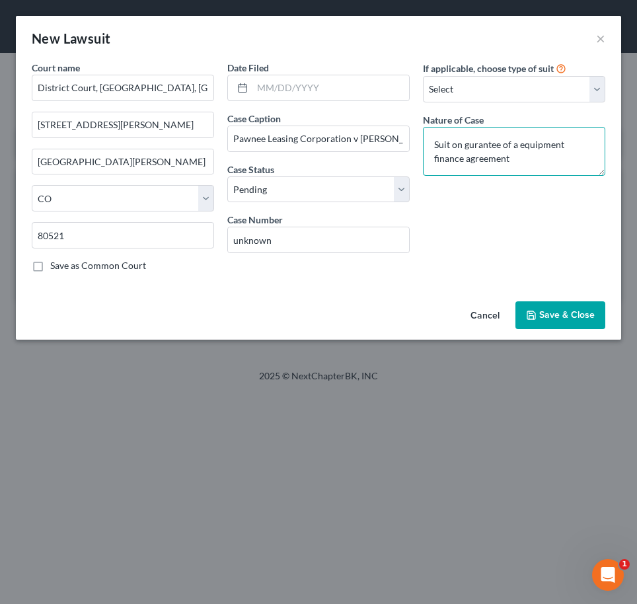
type textarea "Suit on gurantee of a equipment finance agreement"
click at [560, 316] on span "Save & Close" at bounding box center [566, 314] width 55 height 11
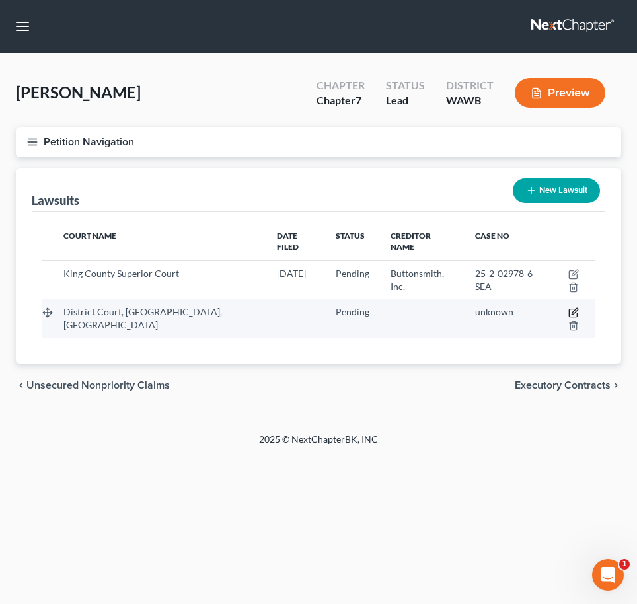
click at [568, 307] on icon "button" at bounding box center [573, 312] width 11 height 11
select select "5"
select select "0"
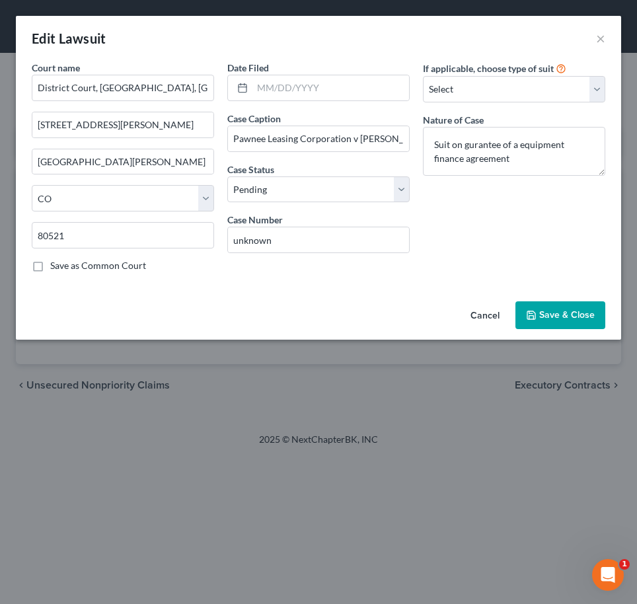
click at [536, 310] on icon "button" at bounding box center [531, 315] width 11 height 11
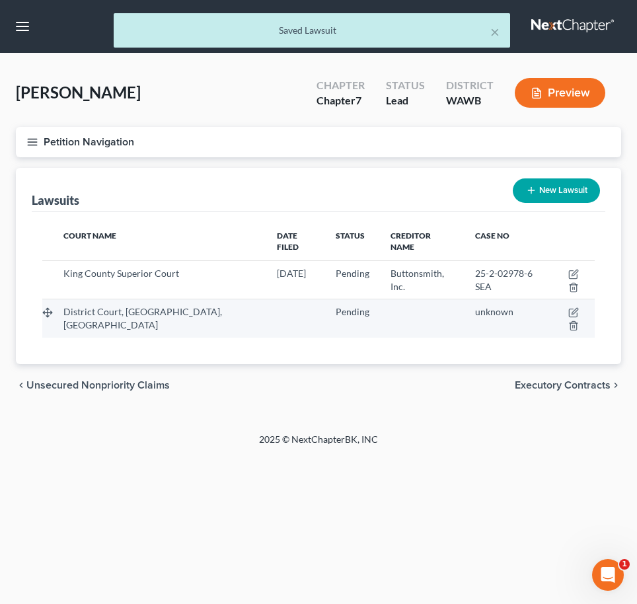
click at [388, 299] on td at bounding box center [422, 318] width 85 height 38
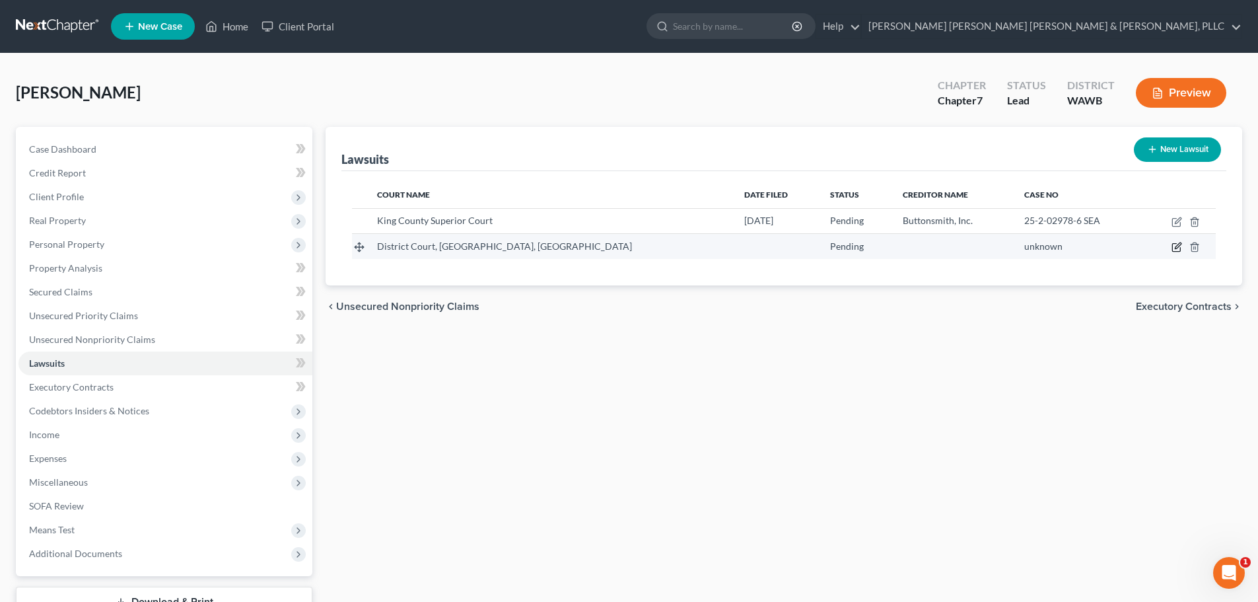
click at [1175, 242] on icon "button" at bounding box center [1176, 247] width 11 height 11
select select "5"
select select "0"
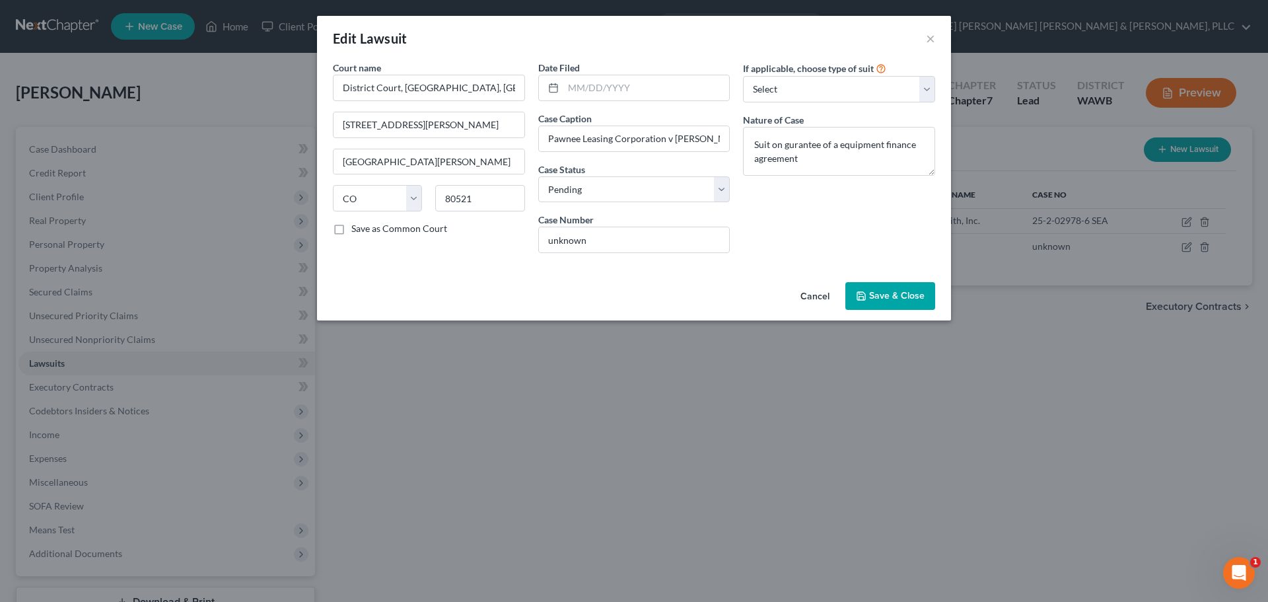
click at [878, 295] on span "Save & Close" at bounding box center [896, 295] width 55 height 11
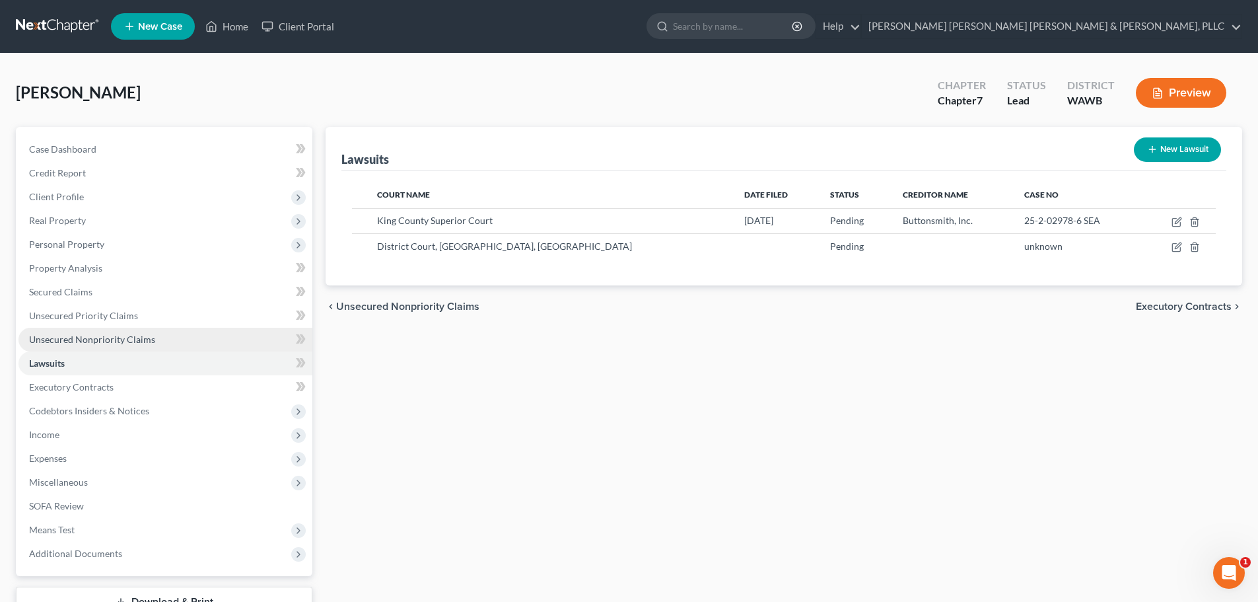
click at [119, 337] on span "Unsecured Nonpriority Claims" at bounding box center [92, 338] width 126 height 11
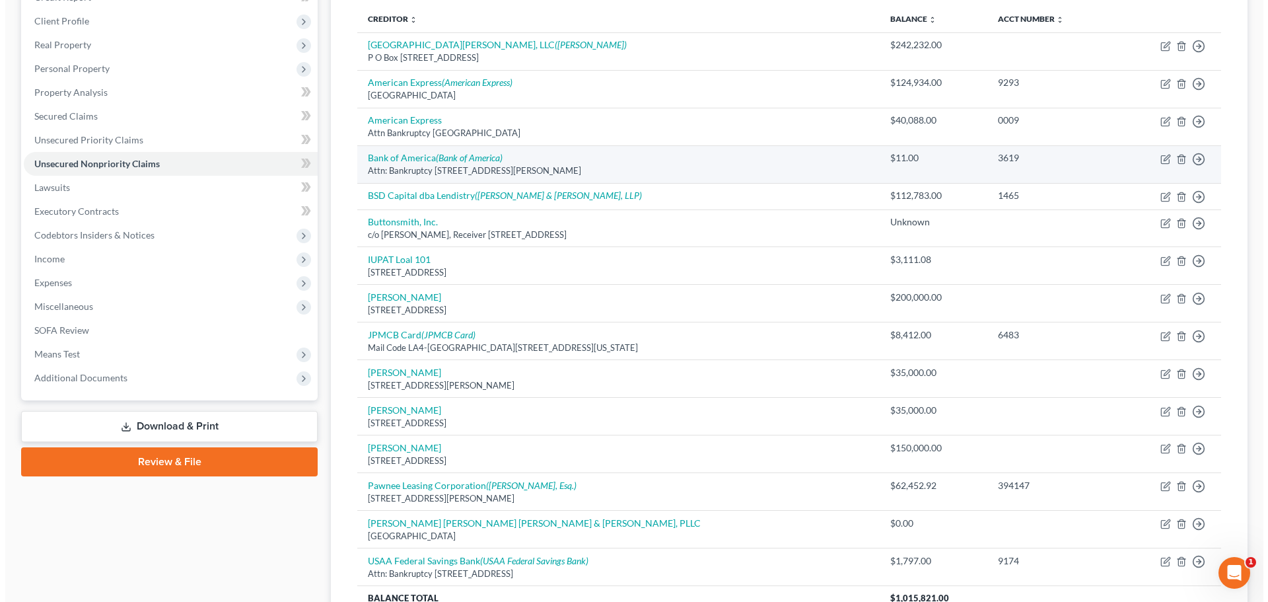
scroll to position [302, 0]
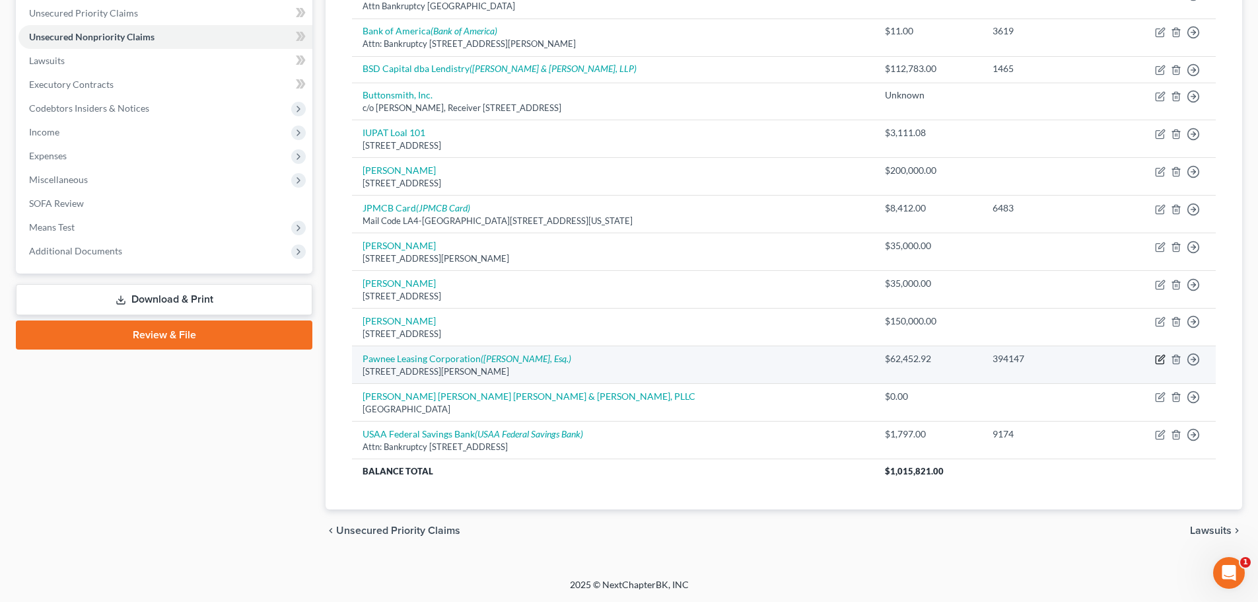
click at [1161, 362] on icon "button" at bounding box center [1160, 359] width 11 height 11
select select "5"
select select "14"
select select "3"
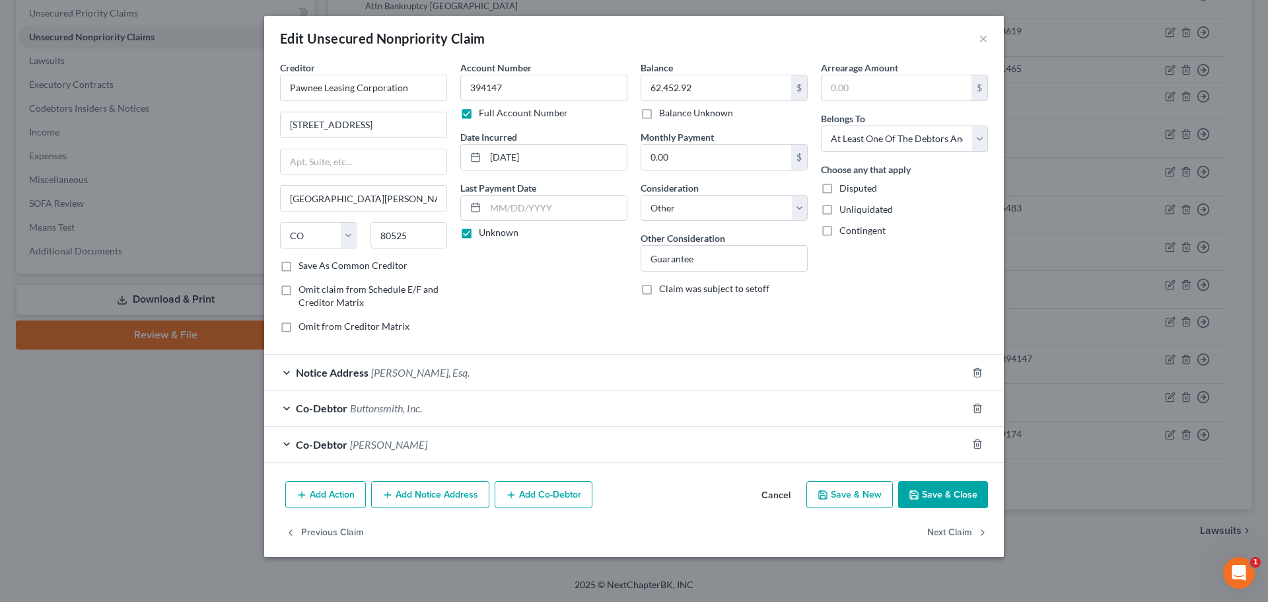
click at [307, 493] on button "Add Action" at bounding box center [325, 495] width 81 height 28
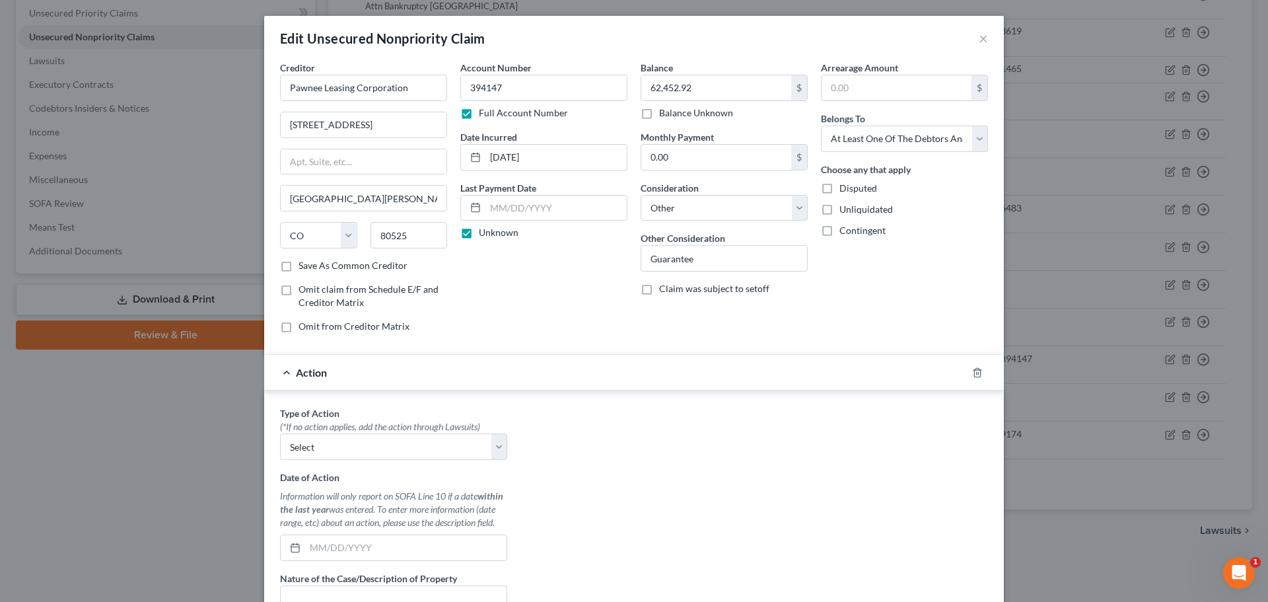
scroll to position [88, 0]
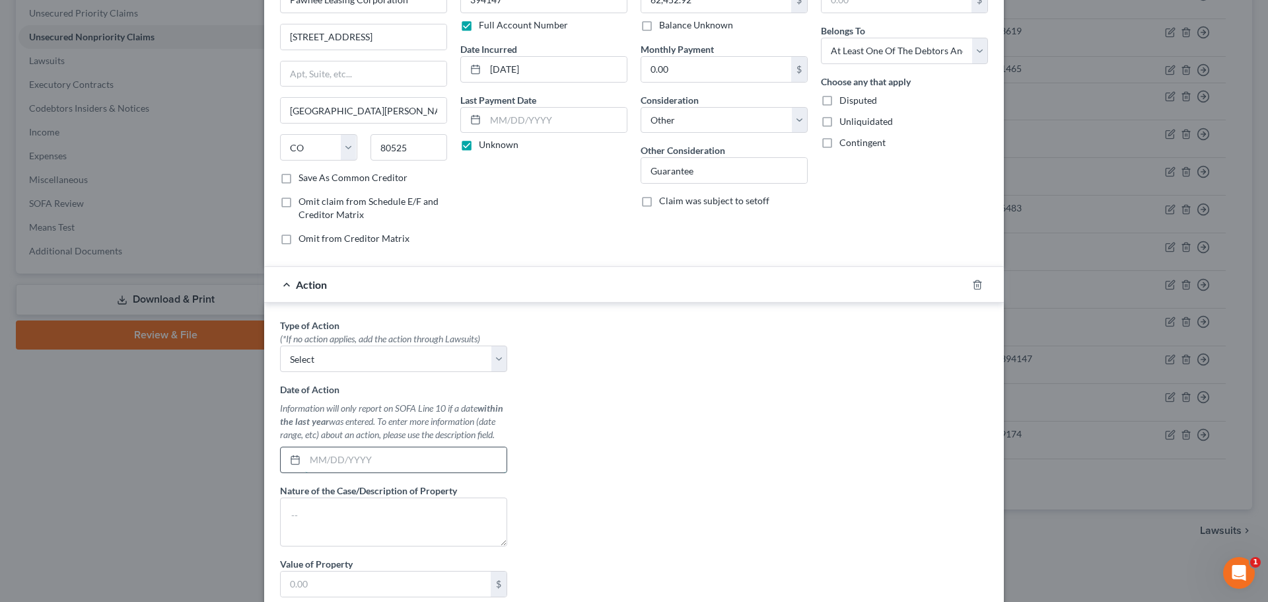
click at [392, 468] on input "text" at bounding box center [405, 459] width 201 height 25
type input "[DATE]"
click at [365, 503] on textarea at bounding box center [393, 521] width 227 height 49
type textarea "s"
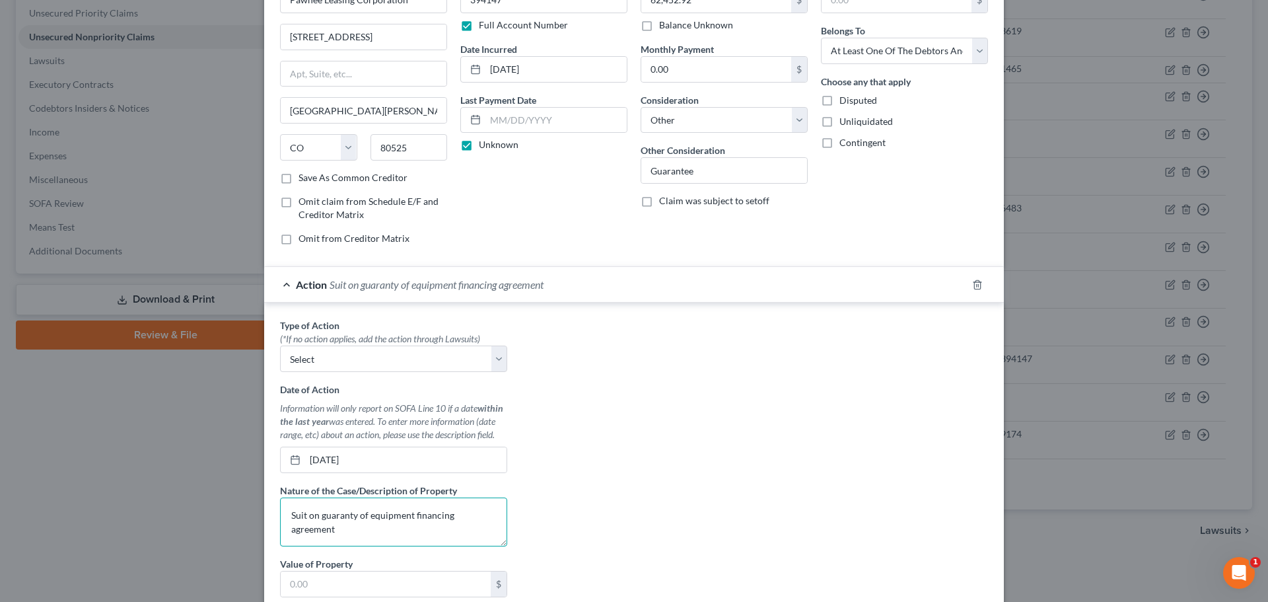
type textarea "Suit on guaranty of equipment financing agreement"
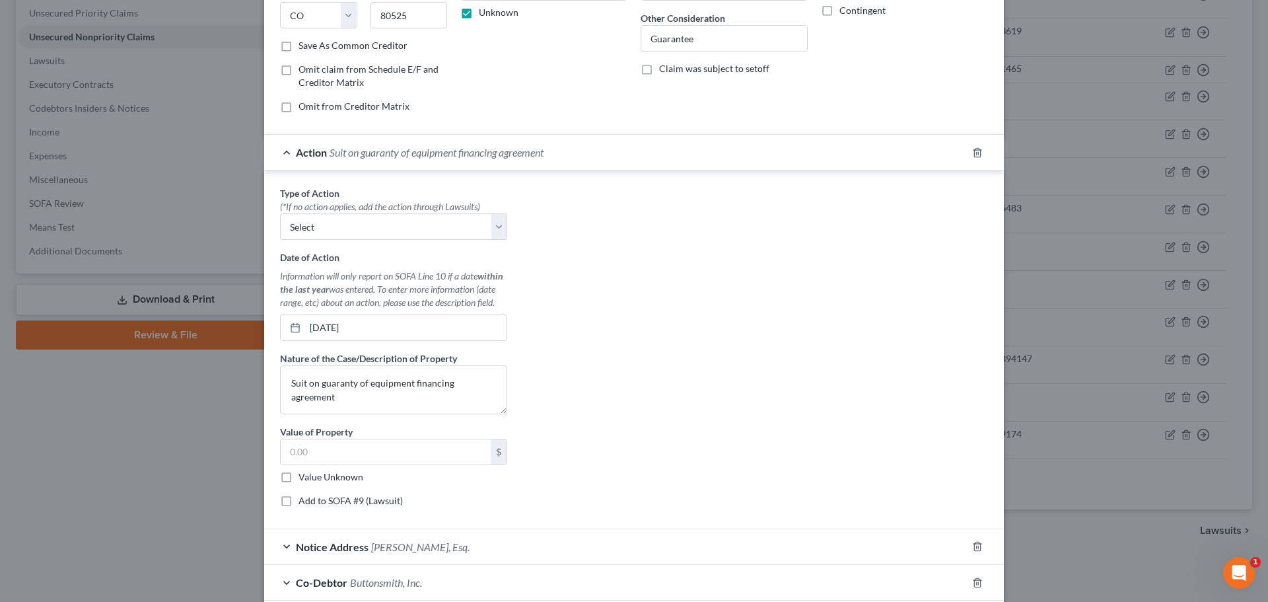
click at [298, 473] on label "Value Unknown" at bounding box center [330, 476] width 65 height 13
click at [304, 473] on input "Value Unknown" at bounding box center [308, 474] width 9 height 9
checkbox input "true"
type input "0.00"
click at [298, 497] on label "Add to SOFA #9 (Lawsuit)" at bounding box center [350, 500] width 104 height 13
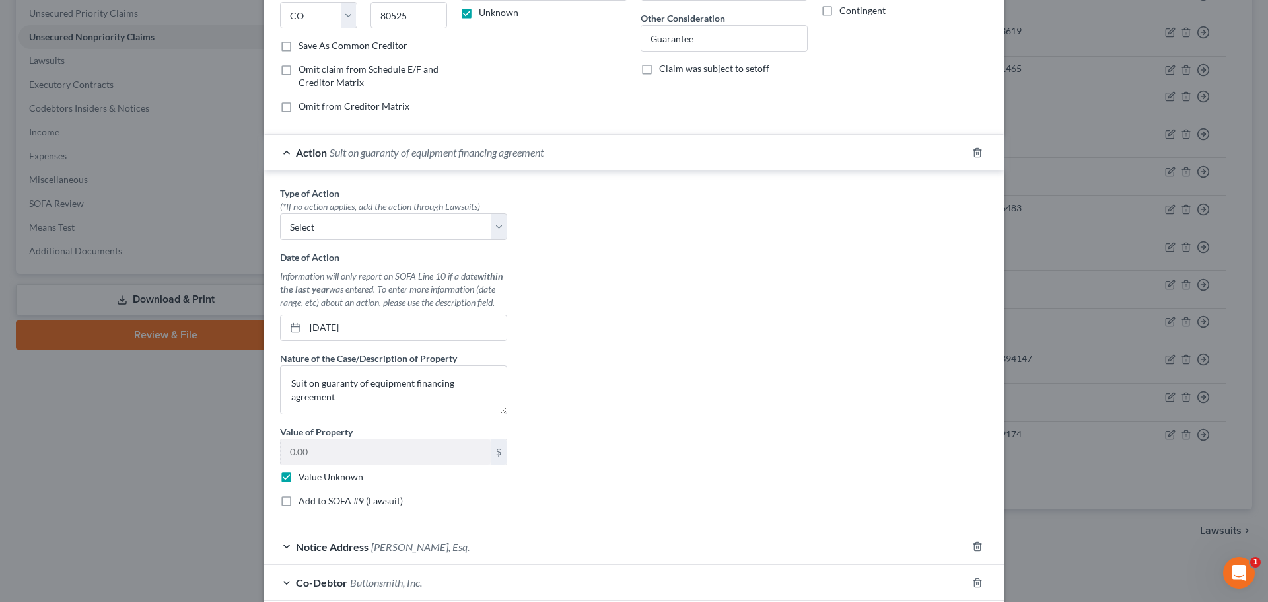
click at [304, 497] on input "Add to SOFA #9 (Lawsuit)" at bounding box center [308, 498] width 9 height 9
checkbox input "true"
select select "0"
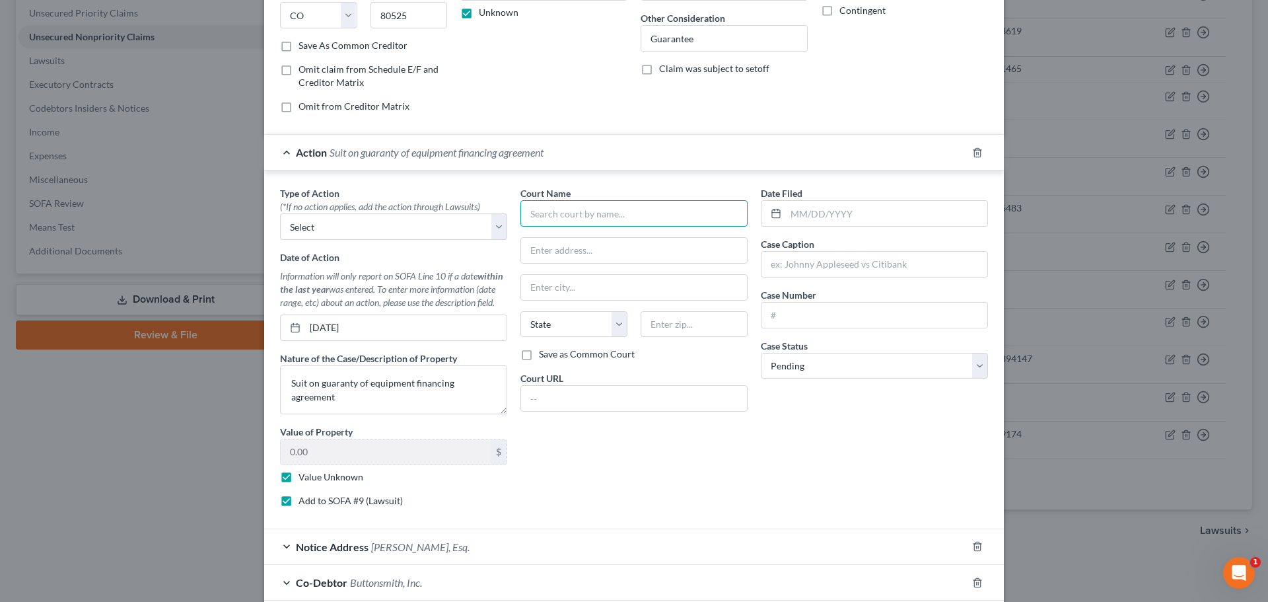
click at [595, 216] on input "text" at bounding box center [633, 213] width 227 height 26
type input "[GEOGRAPHIC_DATA], [GEOGRAPHIC_DATA]"
type input "201 [PERSON_NAME]"
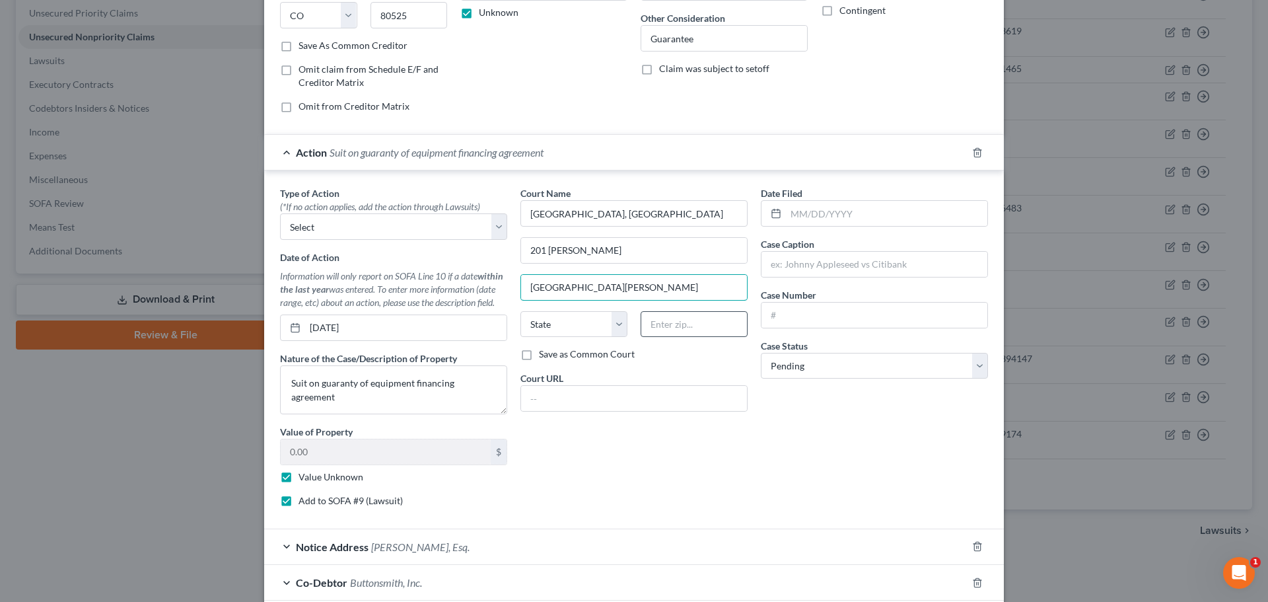
type input "[GEOGRAPHIC_DATA][PERSON_NAME]"
select select "5"
click at [611, 244] on input "201 [PERSON_NAME]" at bounding box center [634, 250] width 226 height 25
type input "[STREET_ADDRESS][PERSON_NAME]"
click at [692, 313] on input "text" at bounding box center [694, 324] width 107 height 26
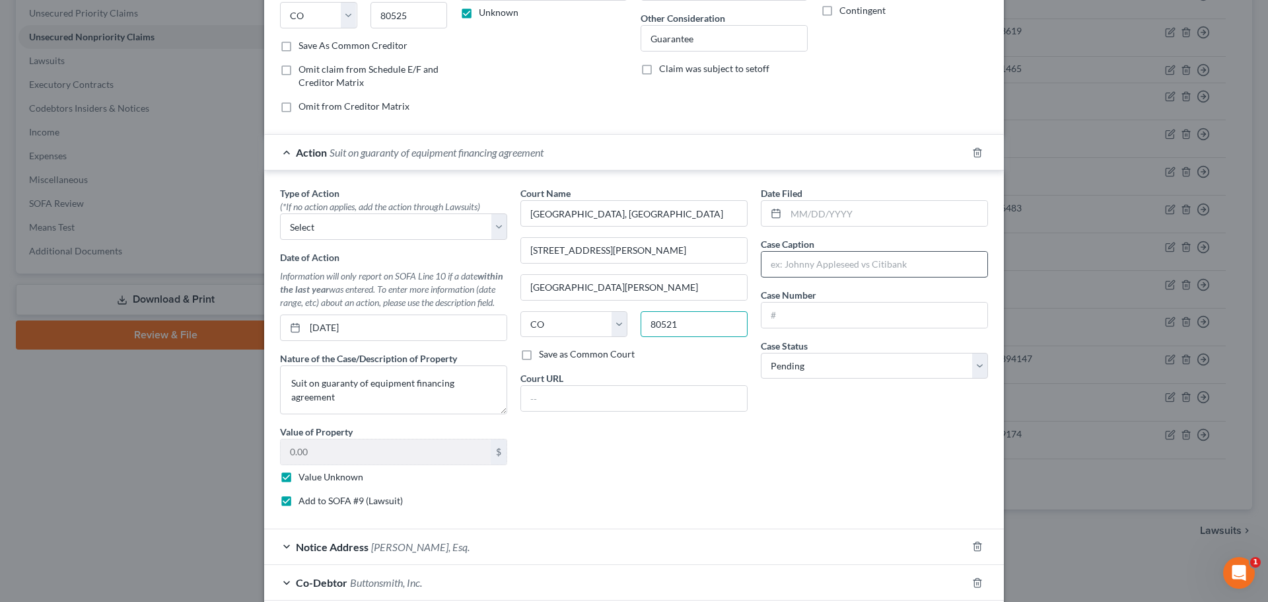
type input "80521"
click at [869, 207] on input "text" at bounding box center [886, 213] width 201 height 25
type input "[DATE]"
type input "Pawnee Leasing Corporation"
click at [539, 357] on label "Save as Common Court" at bounding box center [587, 353] width 96 height 13
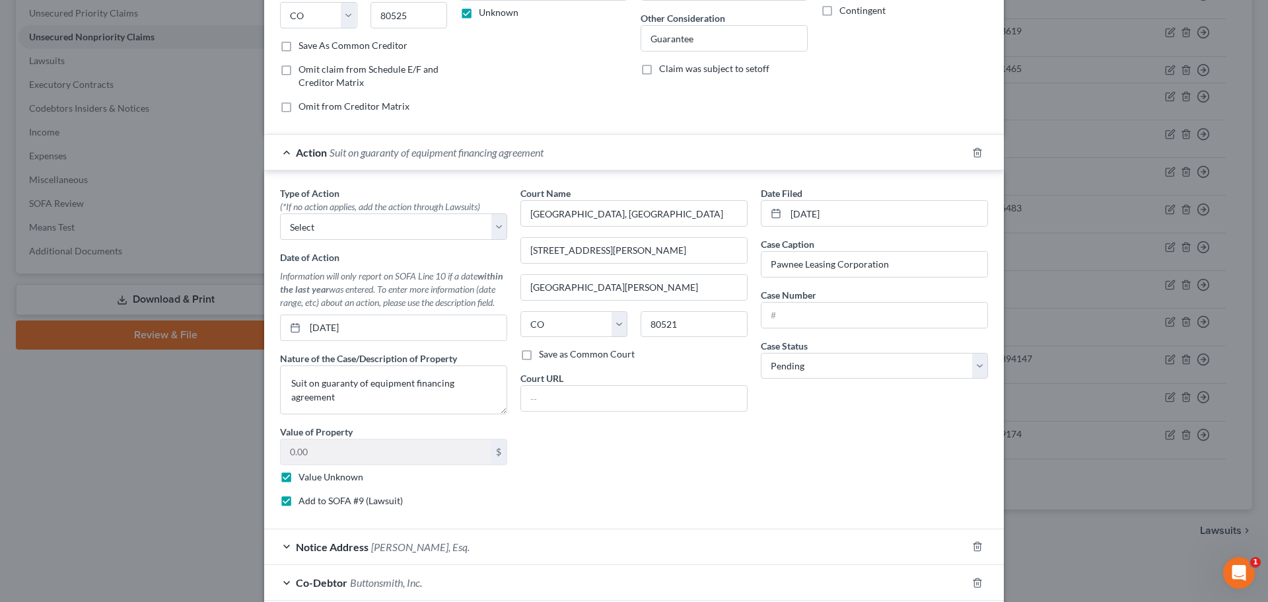
click at [544, 356] on input "Save as Common Court" at bounding box center [548, 351] width 9 height 9
checkbox input "true"
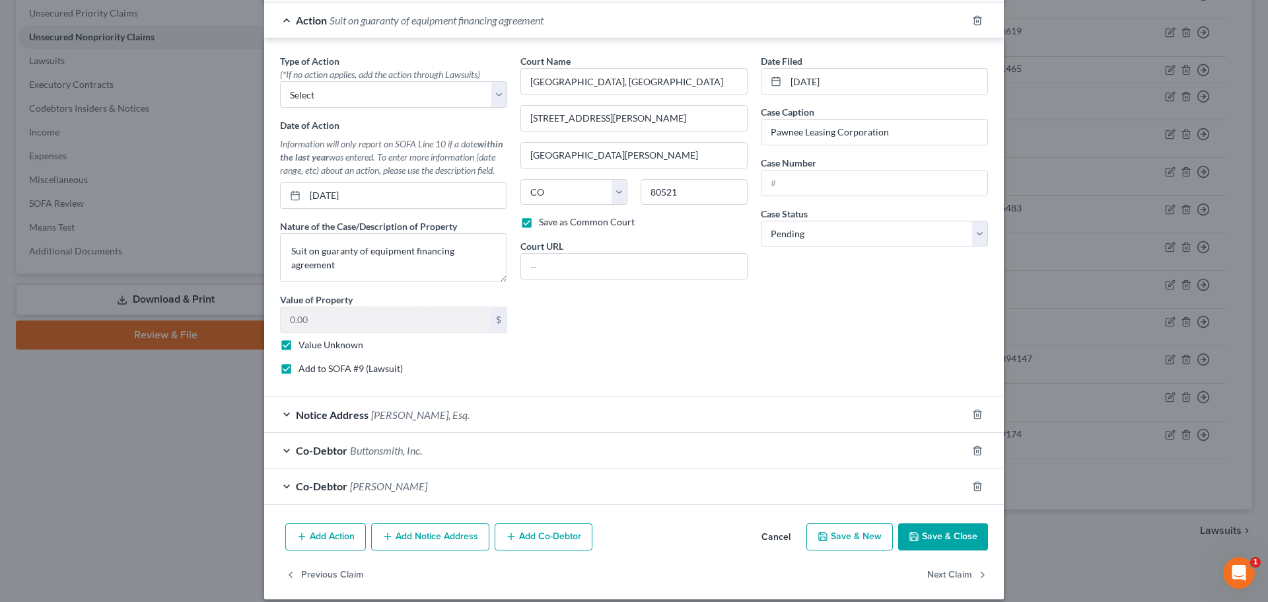
click at [948, 532] on button "Save & Close" at bounding box center [943, 537] width 90 height 28
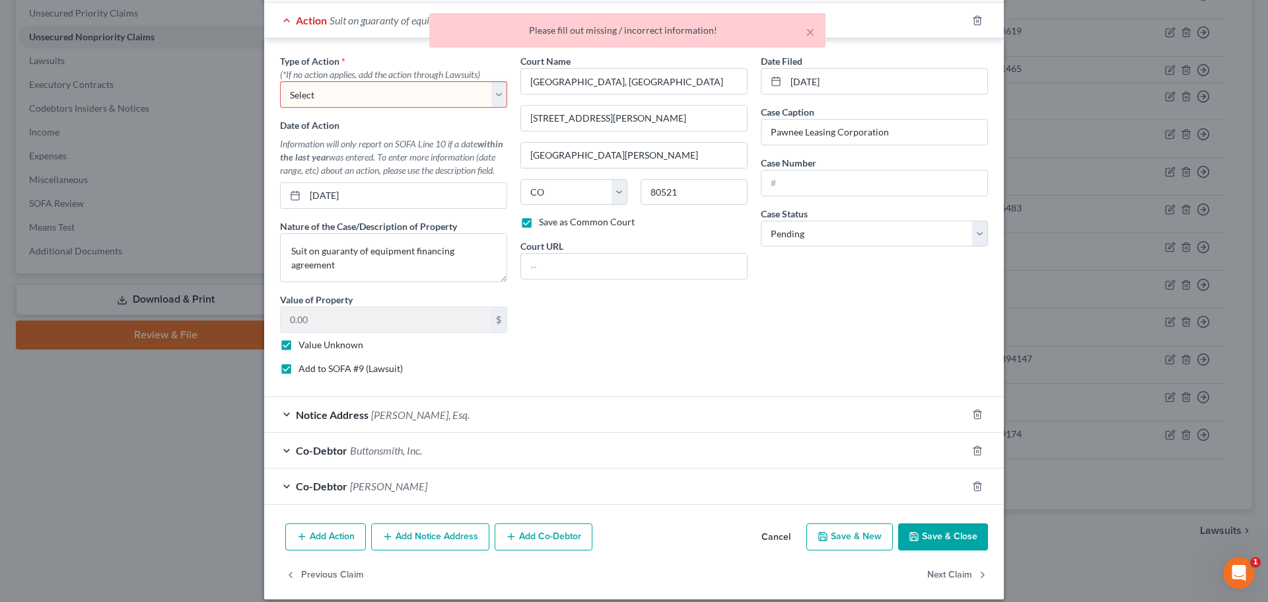
click at [794, 407] on div "Notice Address [PERSON_NAME], Esq." at bounding box center [615, 414] width 703 height 35
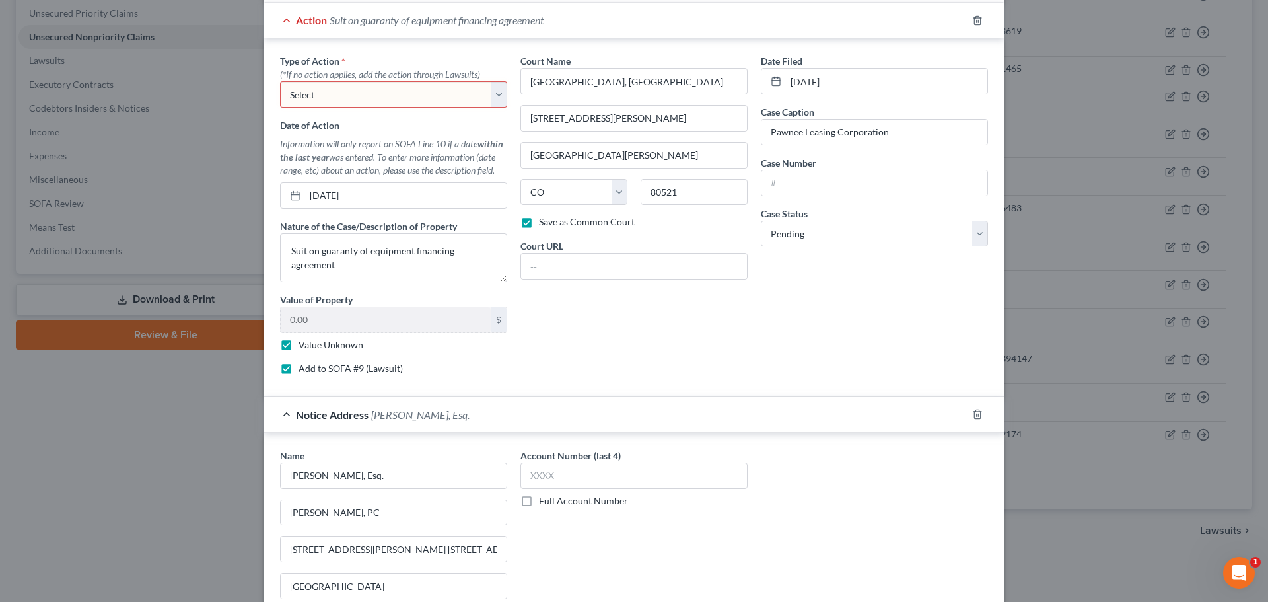
click at [448, 90] on select "Select Repossession Garnishment Foreclosure Personal Injury Attached, Seized, O…" at bounding box center [393, 94] width 227 height 26
click at [571, 312] on div "Court Name * District Court, [GEOGRAPHIC_DATA] [STREET_ADDRESS][GEOGRAPHIC_DATA…" at bounding box center [634, 219] width 240 height 331
click at [680, 341] on div "Court Name * District Court, [GEOGRAPHIC_DATA] [STREET_ADDRESS][GEOGRAPHIC_DATA…" at bounding box center [634, 219] width 240 height 331
click at [497, 97] on select "Select Repossession Garnishment Foreclosure Personal Injury Attached, Seized, O…" at bounding box center [393, 94] width 227 height 26
click at [403, 87] on select "Select Repossession Garnishment Foreclosure Personal Injury Attached, Seized, O…" at bounding box center [393, 94] width 227 height 26
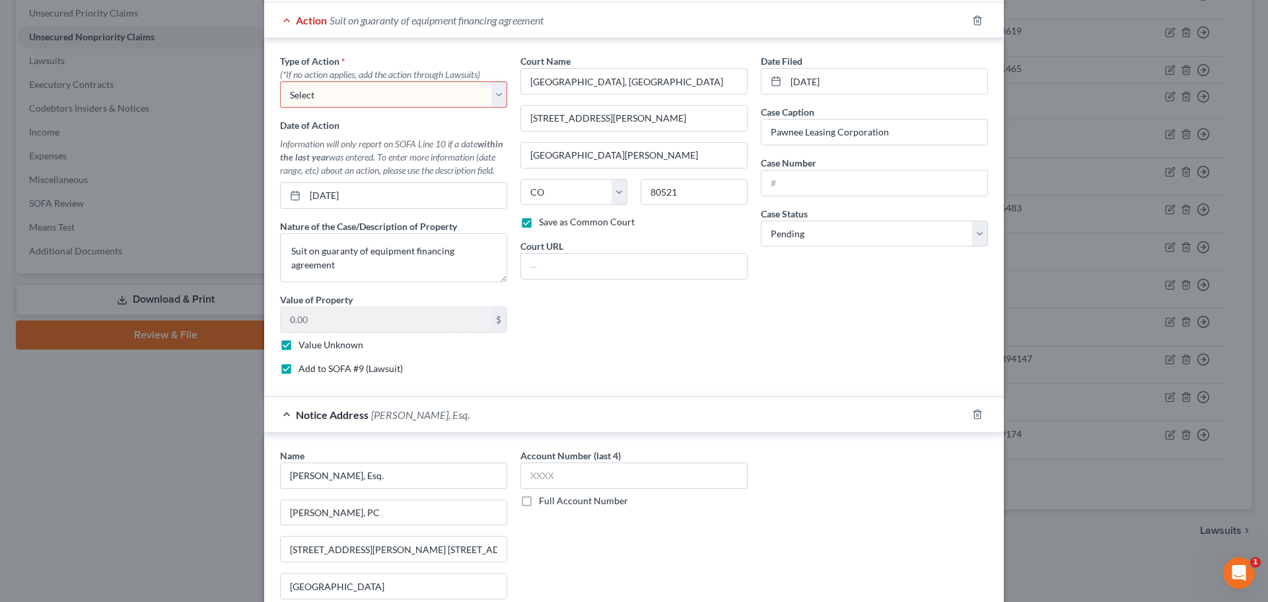
click at [655, 339] on div "Court Name * District Court, [GEOGRAPHIC_DATA] [STREET_ADDRESS][GEOGRAPHIC_DATA…" at bounding box center [634, 219] width 240 height 331
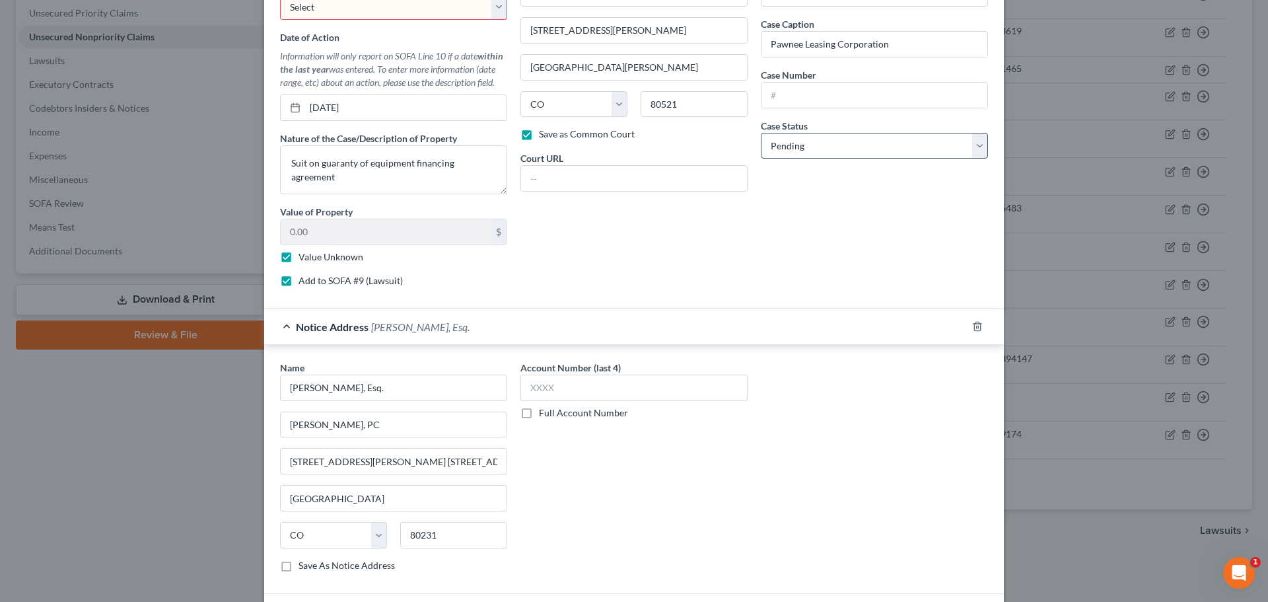
scroll to position [614, 0]
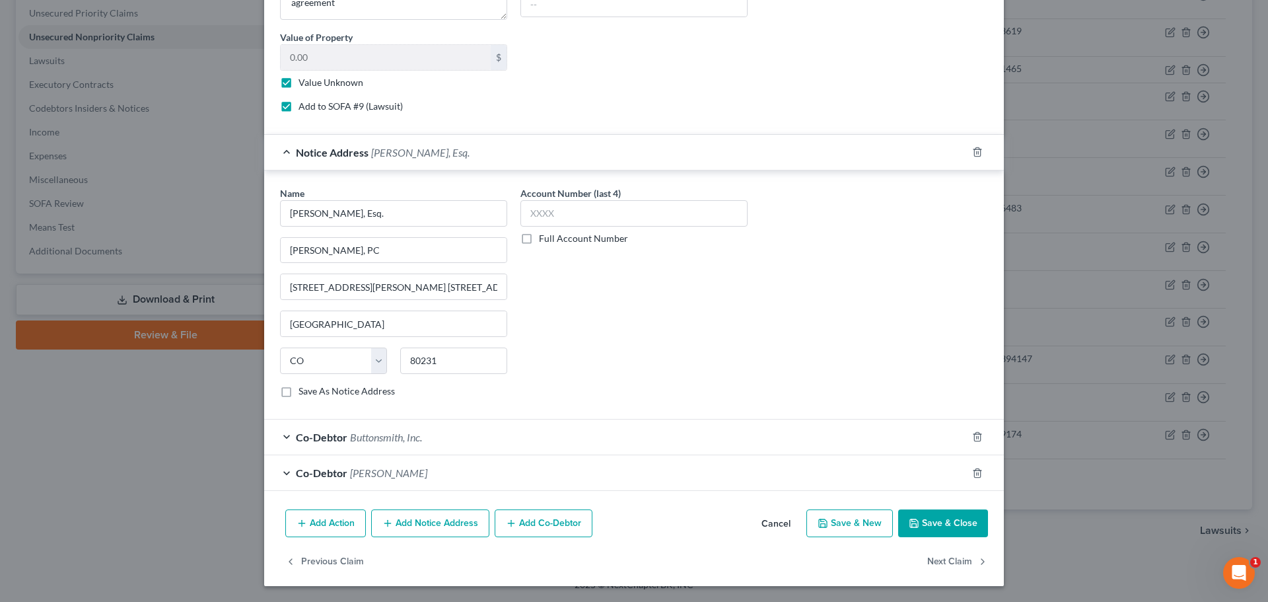
click at [930, 527] on button "Save & Close" at bounding box center [943, 523] width 90 height 28
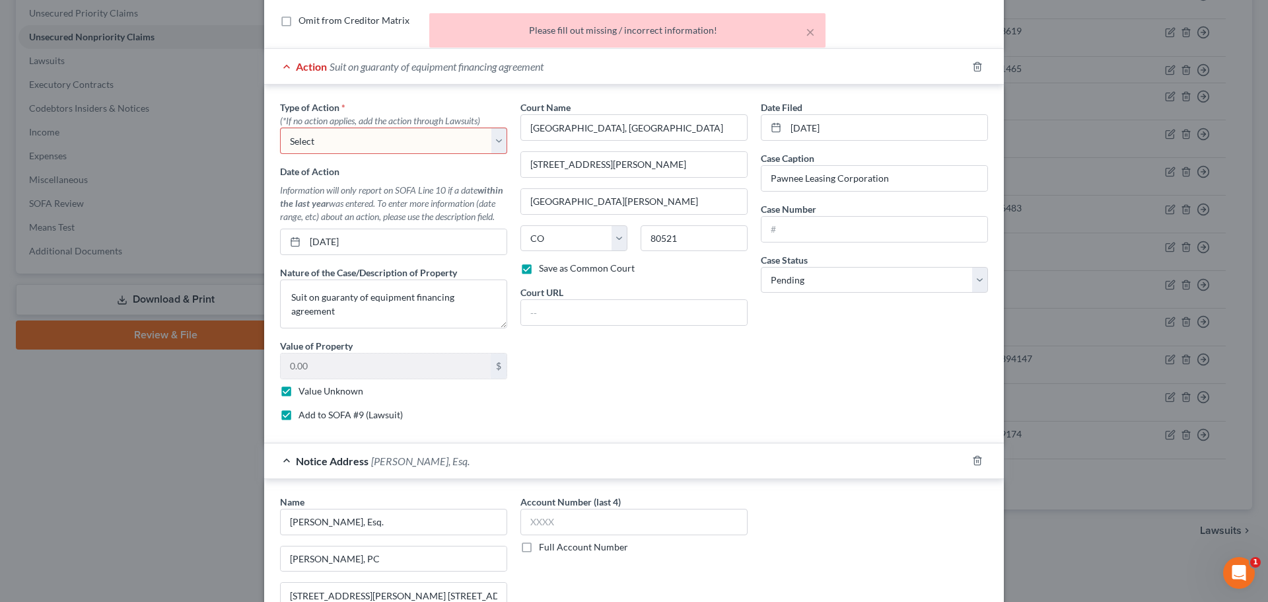
scroll to position [261, 0]
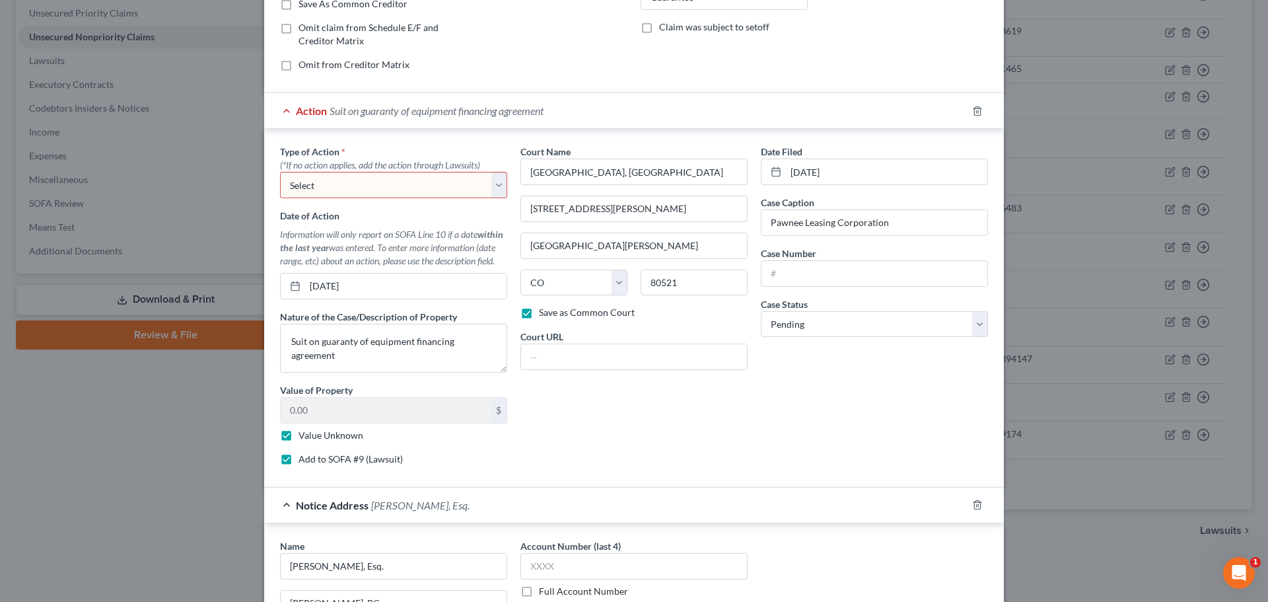
click at [494, 182] on select "Select Repossession Garnishment Foreclosure Personal Injury Attached, Seized, O…" at bounding box center [393, 185] width 227 height 26
select select "0"
click at [280, 172] on select "Select Repossession Garnishment Foreclosure Personal Injury Attached, Seized, O…" at bounding box center [393, 185] width 227 height 26
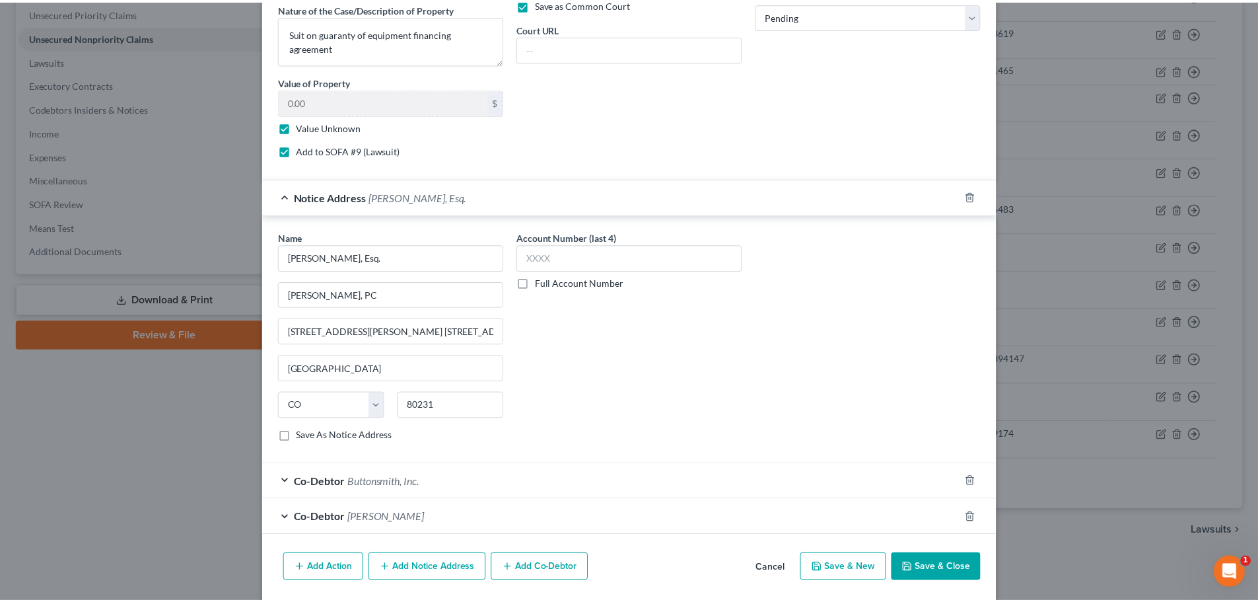
scroll to position [614, 0]
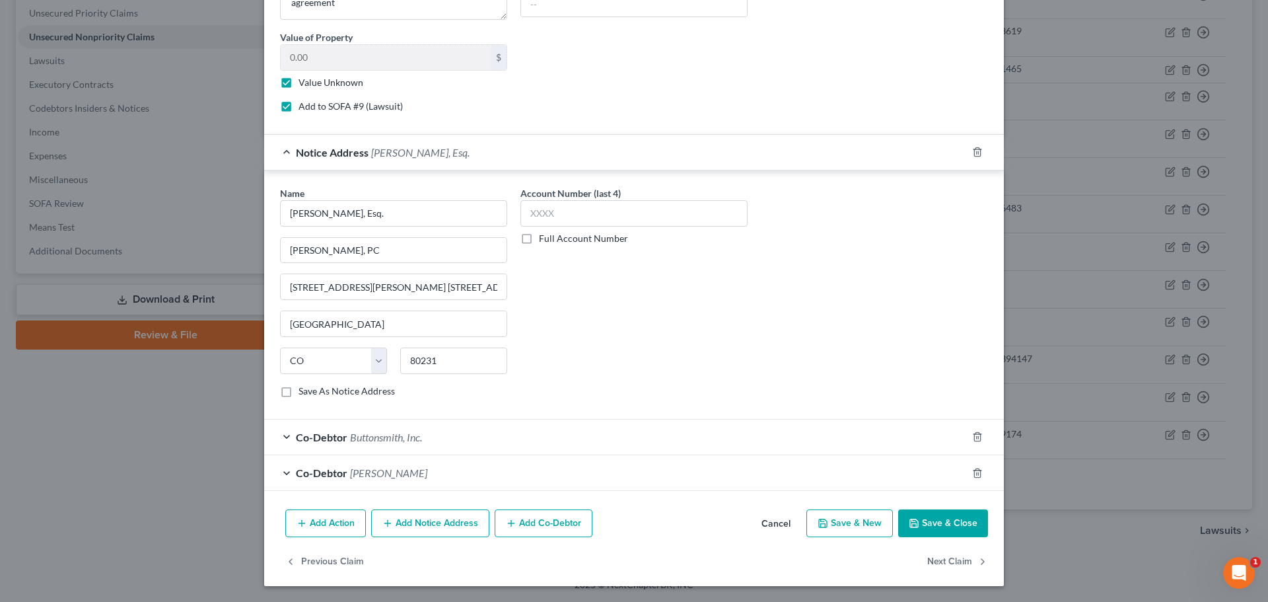
click at [942, 522] on button "Save & Close" at bounding box center [943, 523] width 90 height 28
checkbox input "false"
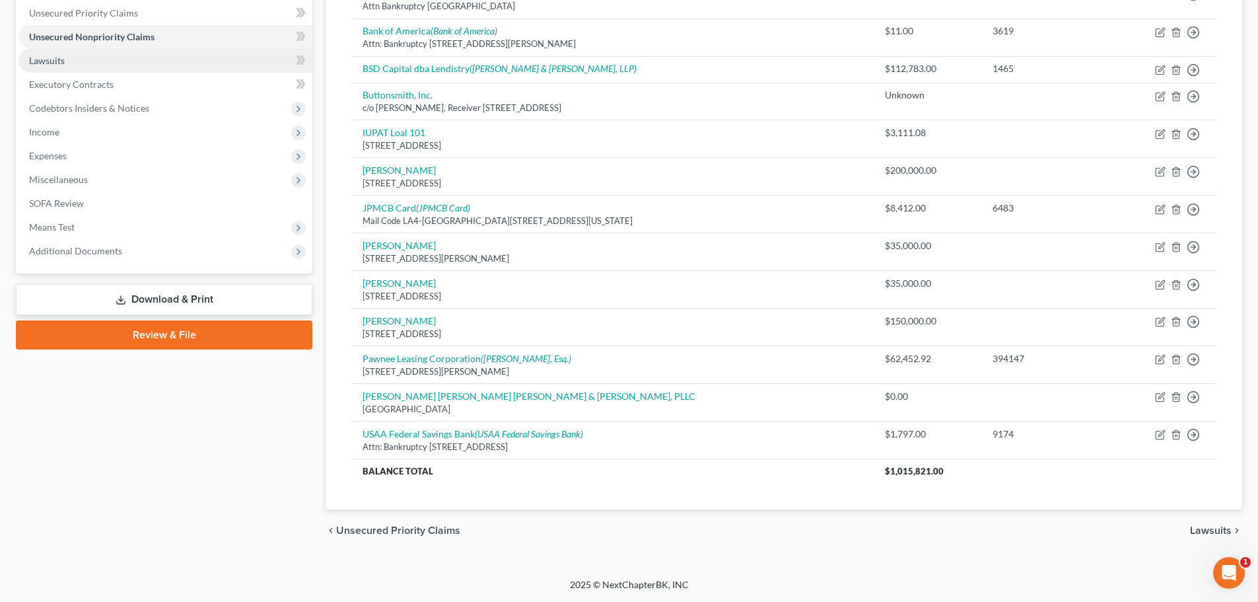
click at [43, 57] on span "Lawsuits" at bounding box center [47, 60] width 36 height 11
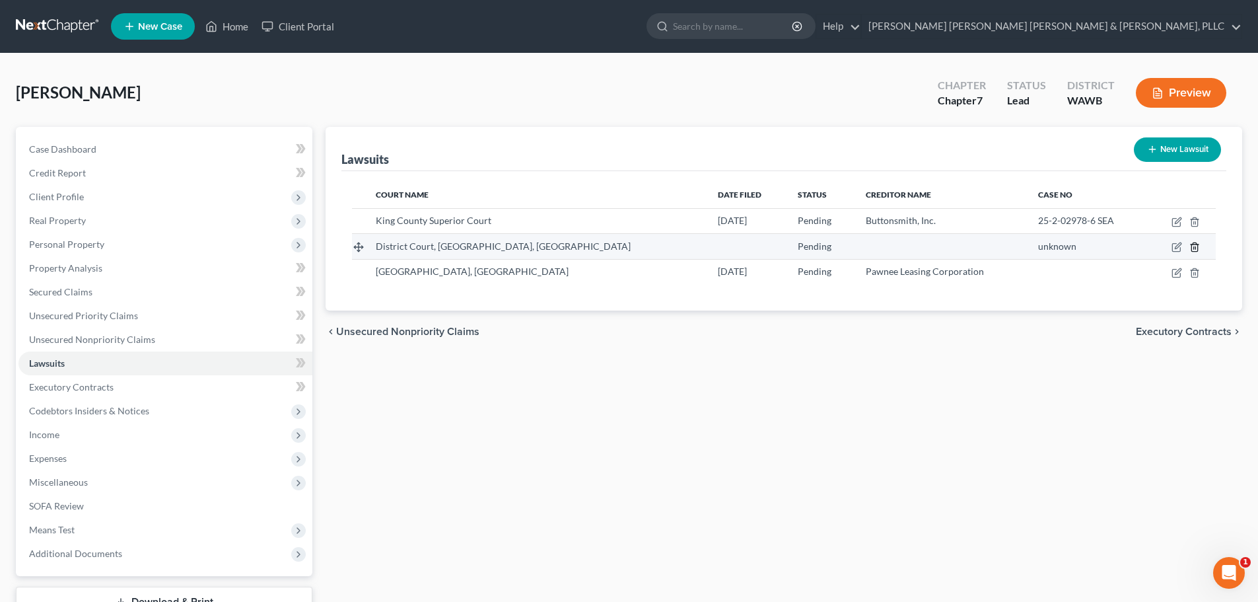
click at [1195, 246] on icon "button" at bounding box center [1194, 247] width 11 height 11
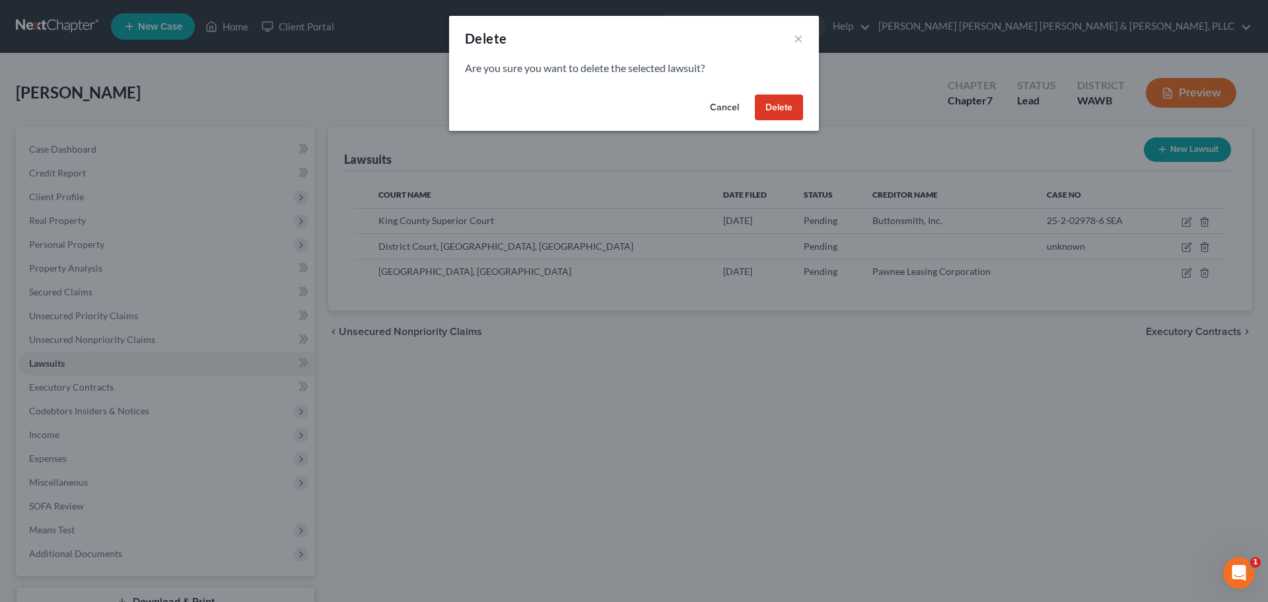
click at [797, 110] on button "Delete" at bounding box center [779, 107] width 48 height 26
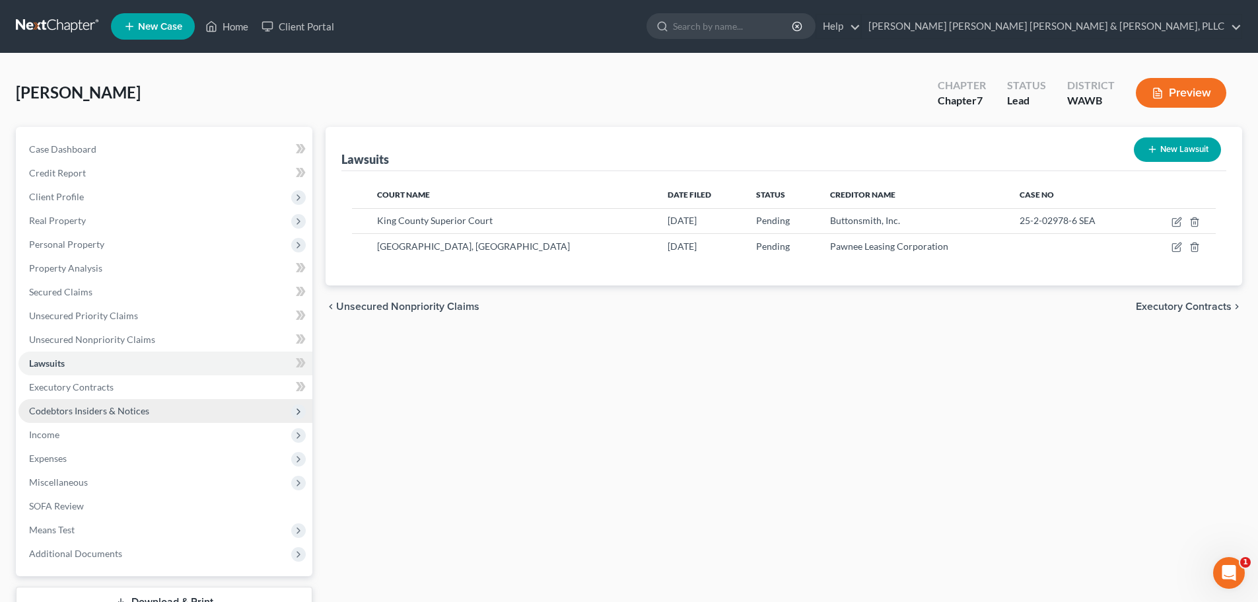
click at [107, 409] on span "Codebtors Insiders & Notices" at bounding box center [89, 410] width 120 height 11
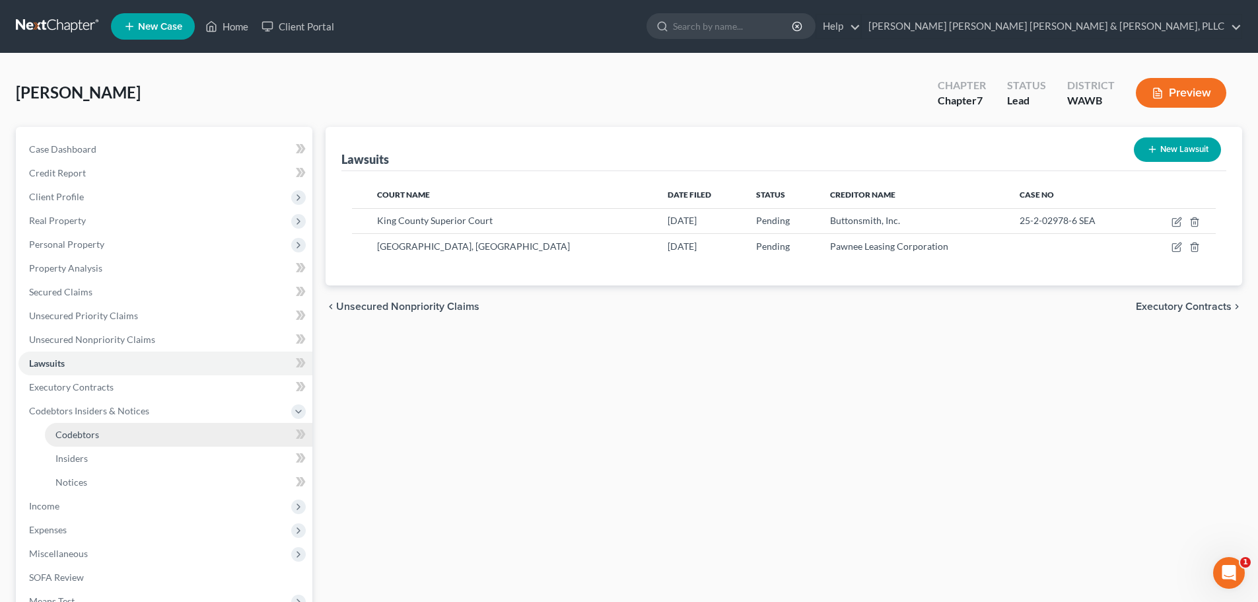
click at [99, 431] on link "Codebtors" at bounding box center [178, 435] width 267 height 24
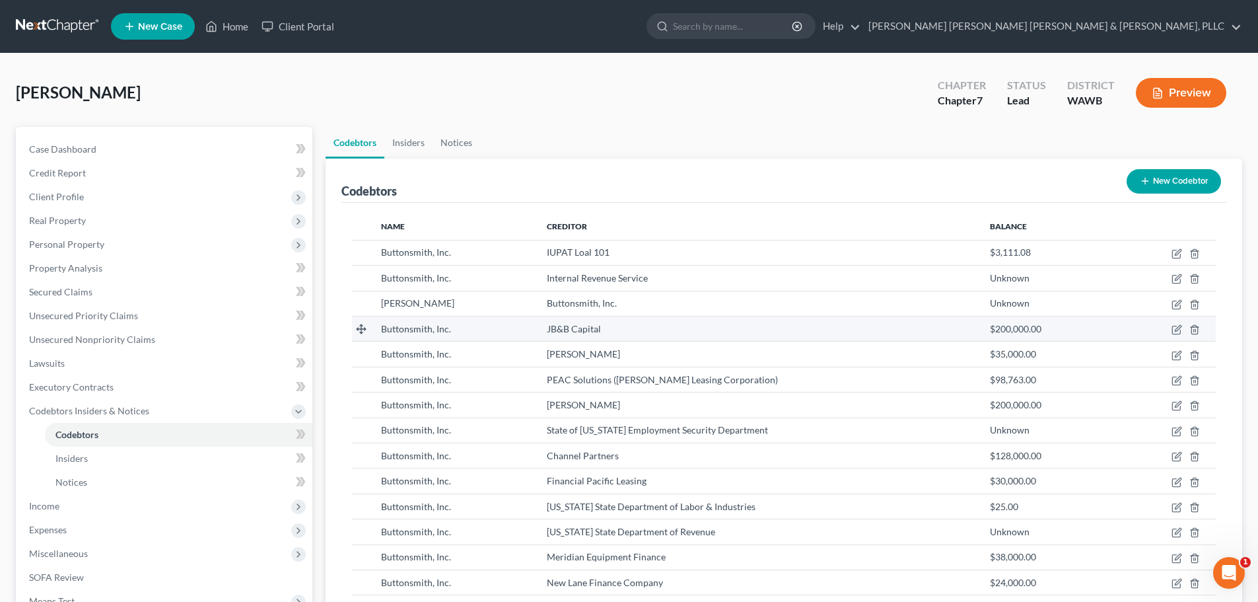
scroll to position [176, 0]
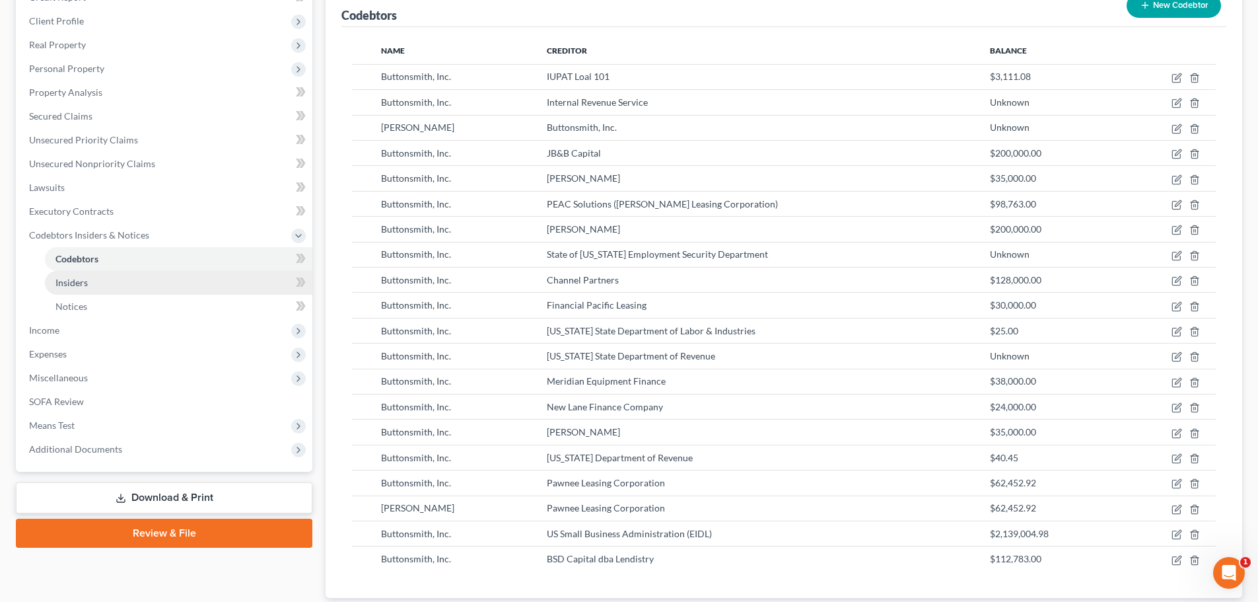
click at [83, 282] on span "Insiders" at bounding box center [71, 282] width 32 height 11
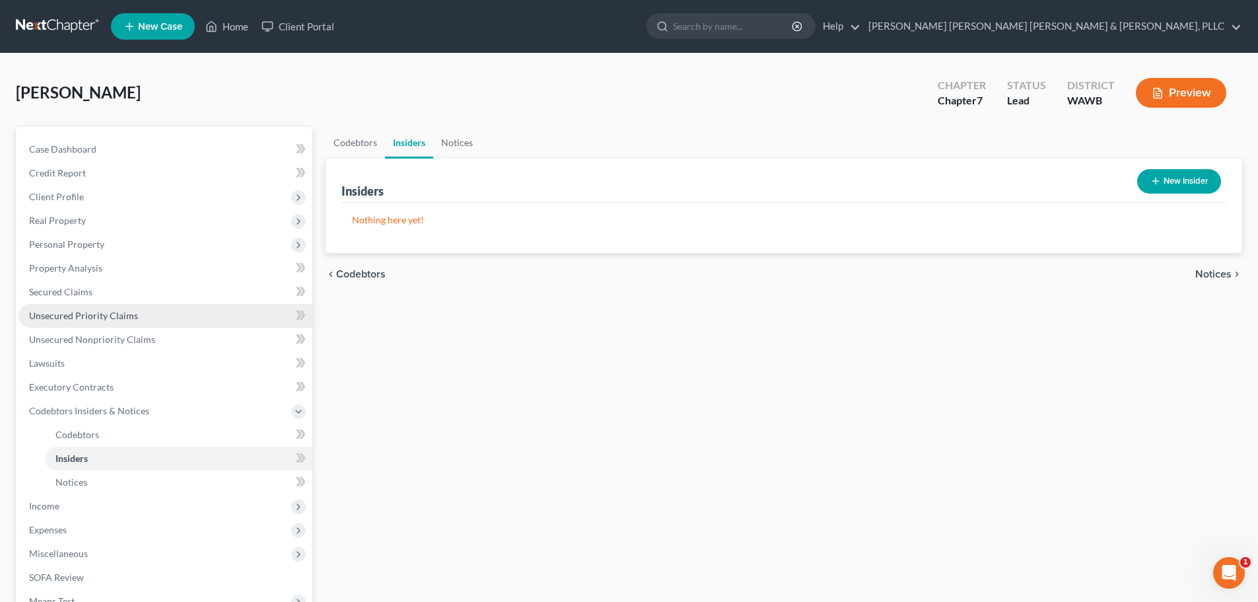
click at [135, 316] on link "Unsecured Priority Claims" at bounding box center [165, 316] width 294 height 24
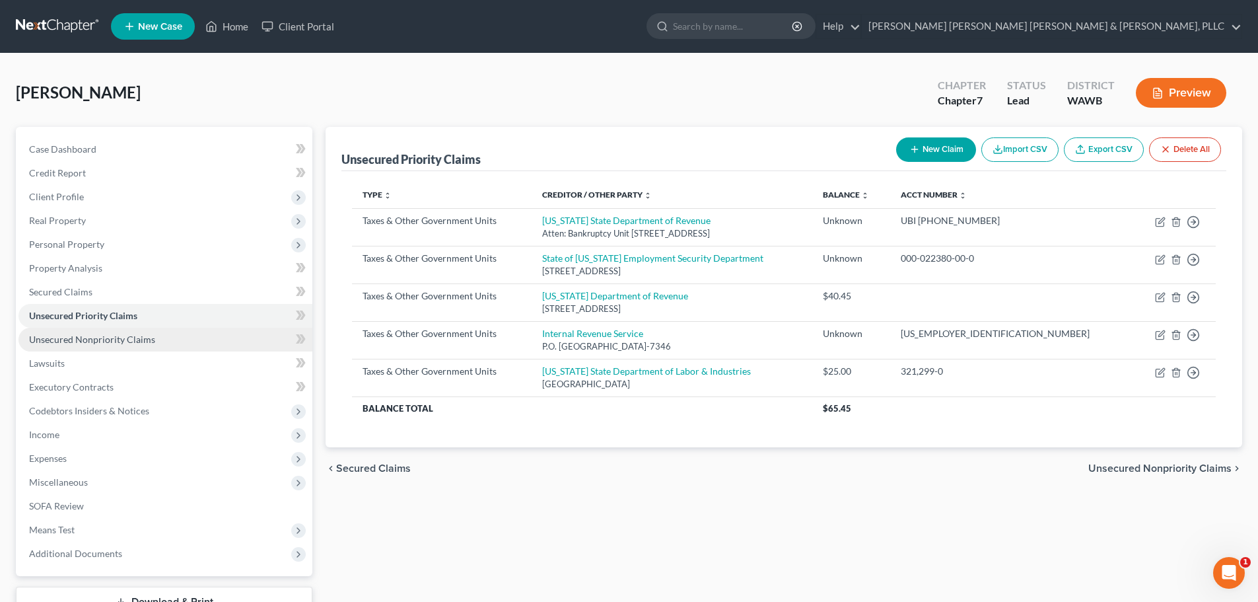
click at [127, 341] on span "Unsecured Nonpriority Claims" at bounding box center [92, 338] width 126 height 11
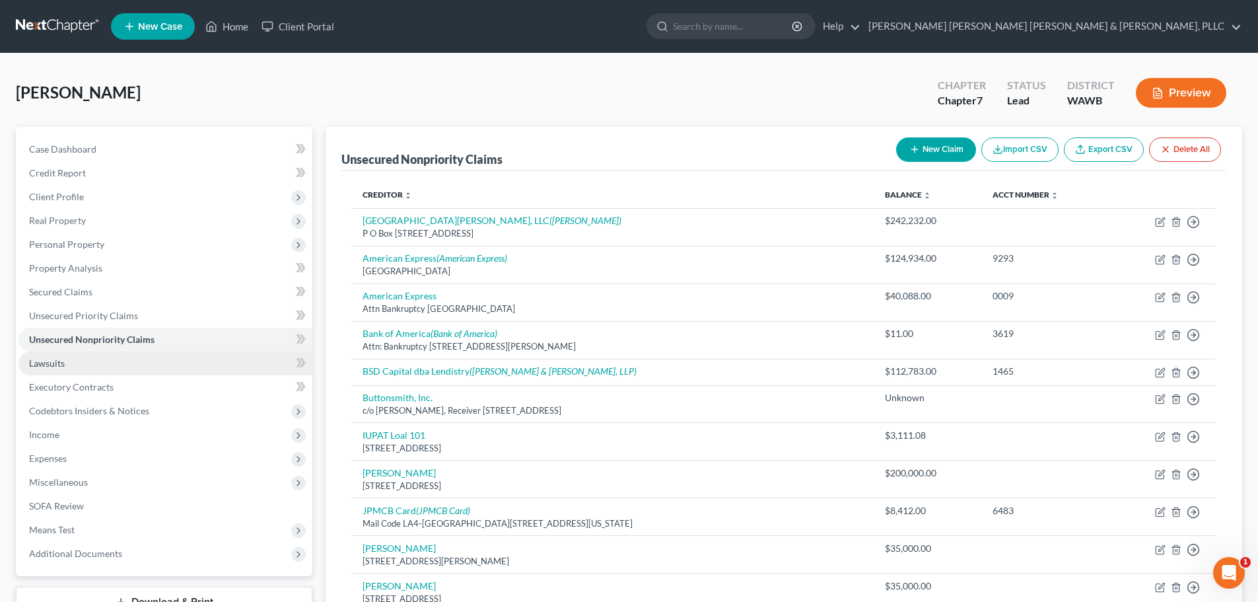
click at [92, 366] on link "Lawsuits" at bounding box center [165, 363] width 294 height 24
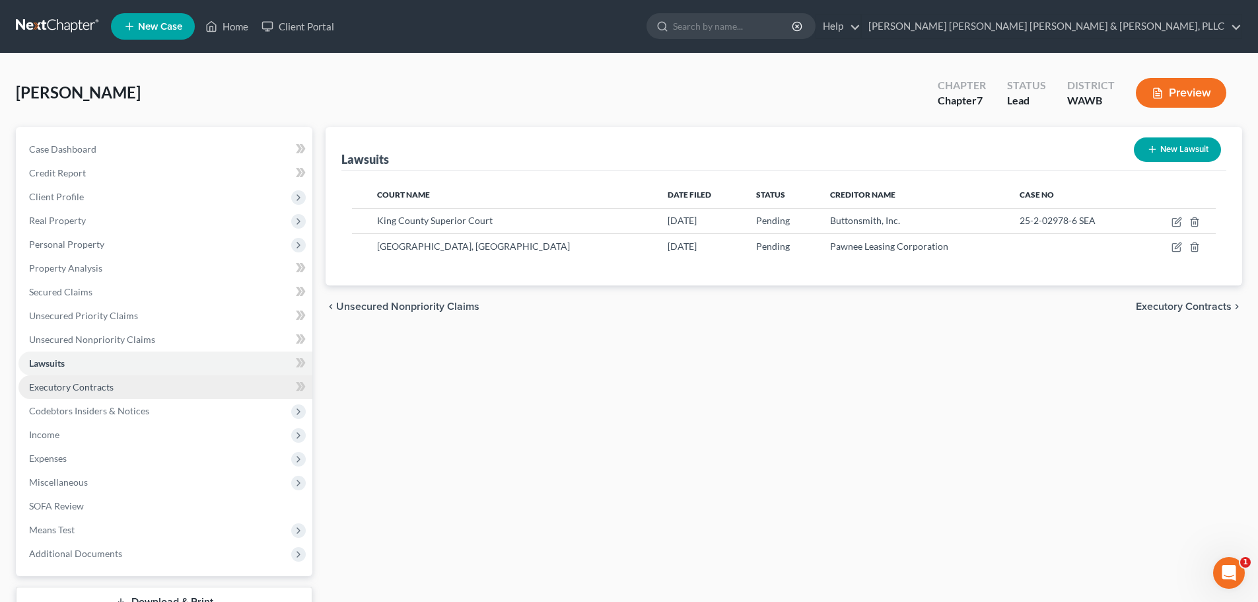
click at [115, 385] on link "Executory Contracts" at bounding box center [165, 387] width 294 height 24
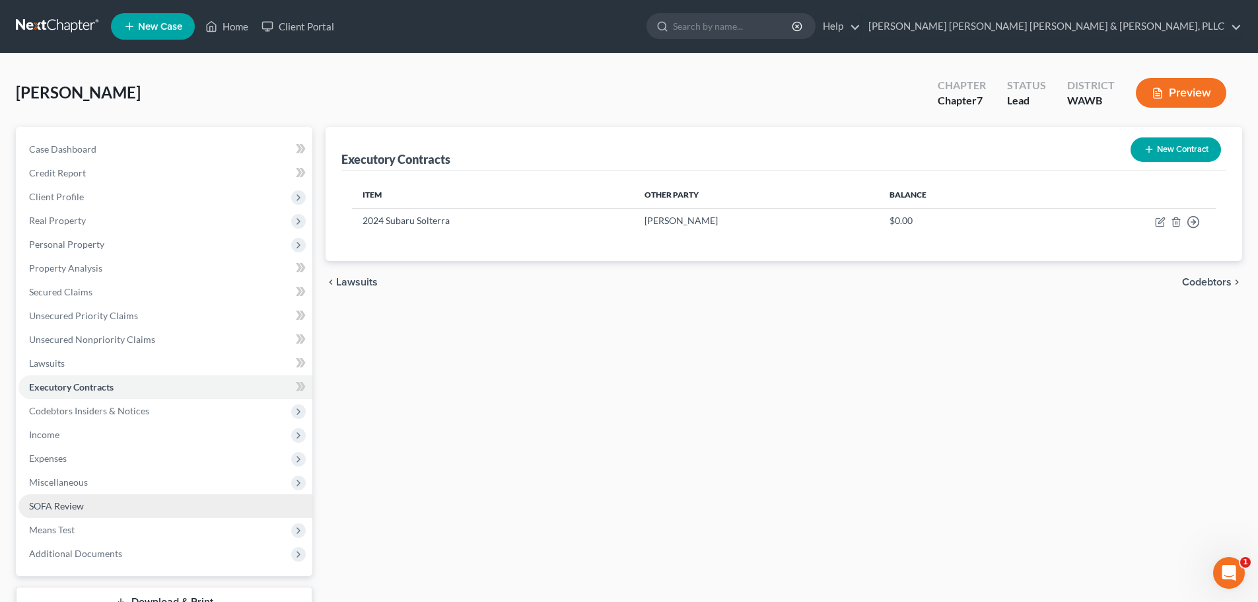
click at [72, 504] on span "SOFA Review" at bounding box center [56, 505] width 55 height 11
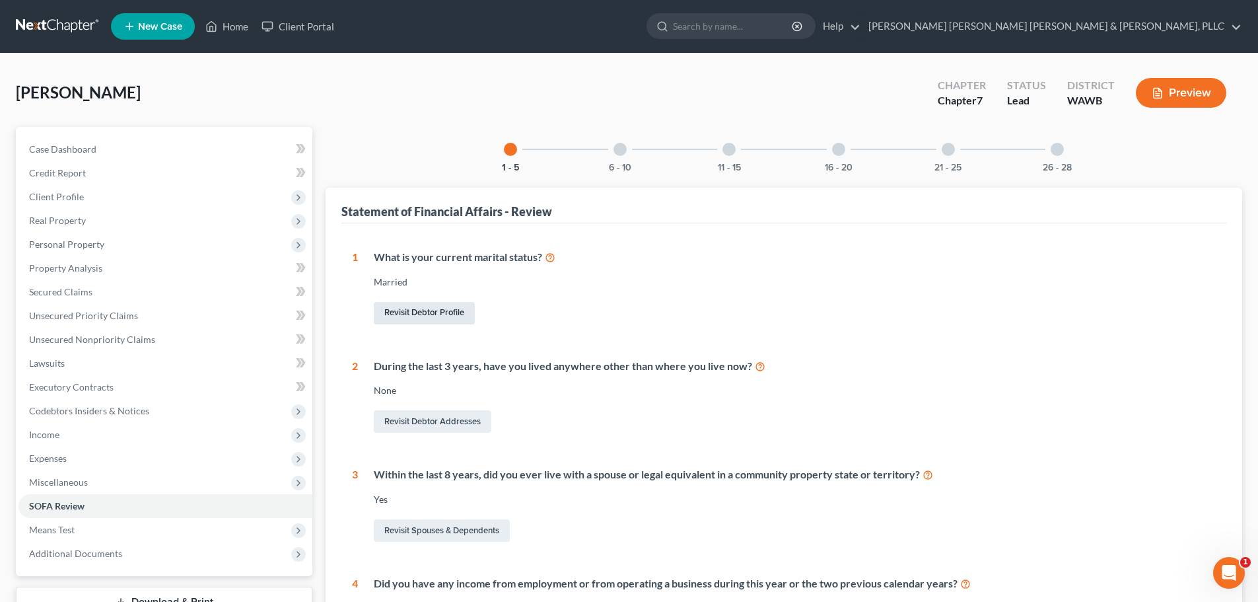
click at [407, 311] on link "Revisit Debtor Profile" at bounding box center [424, 313] width 101 height 22
select select "1"
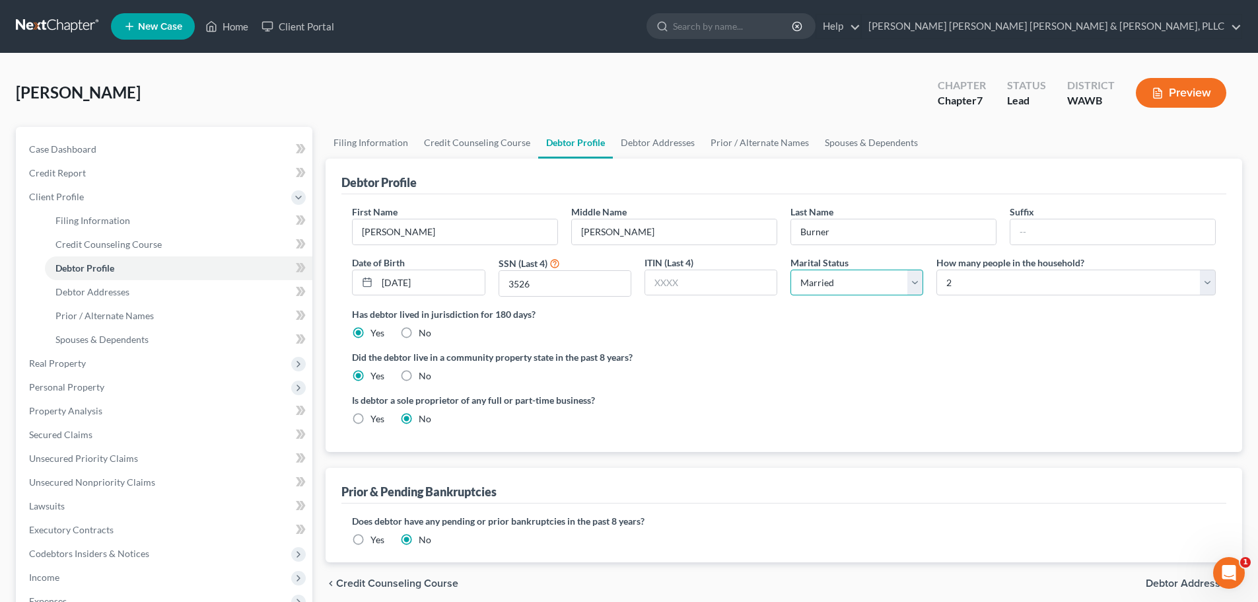
click at [917, 288] on select "Select Single Married Separated Divorced Widowed" at bounding box center [856, 282] width 133 height 26
select select "2"
click at [790, 269] on select "Select Single Married Separated Divorced Widowed" at bounding box center [856, 282] width 133 height 26
click at [123, 286] on span "Debtor Addresses" at bounding box center [92, 291] width 74 height 11
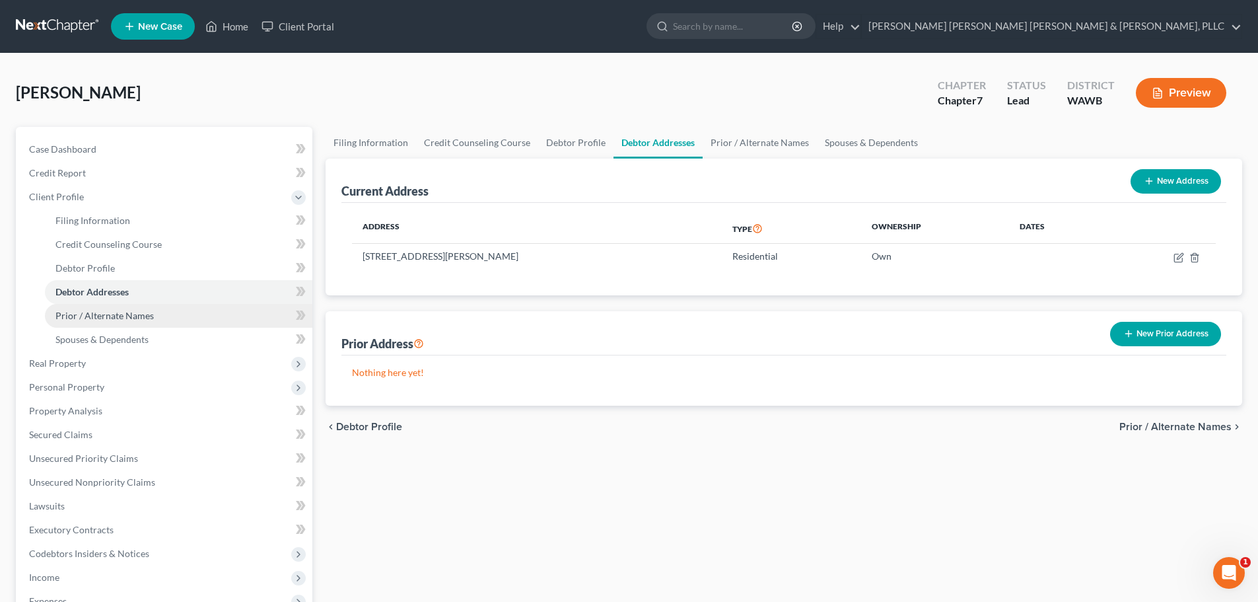
click at [133, 315] on span "Prior / Alternate Names" at bounding box center [104, 315] width 98 height 11
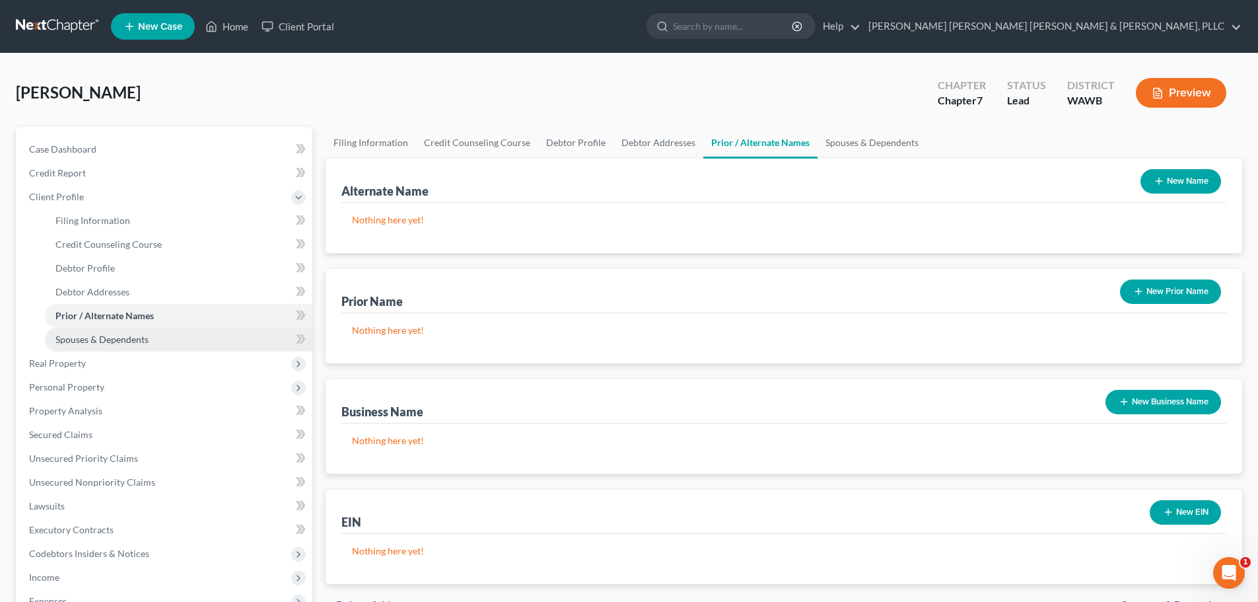
click at [139, 339] on span "Spouses & Dependents" at bounding box center [101, 338] width 93 height 11
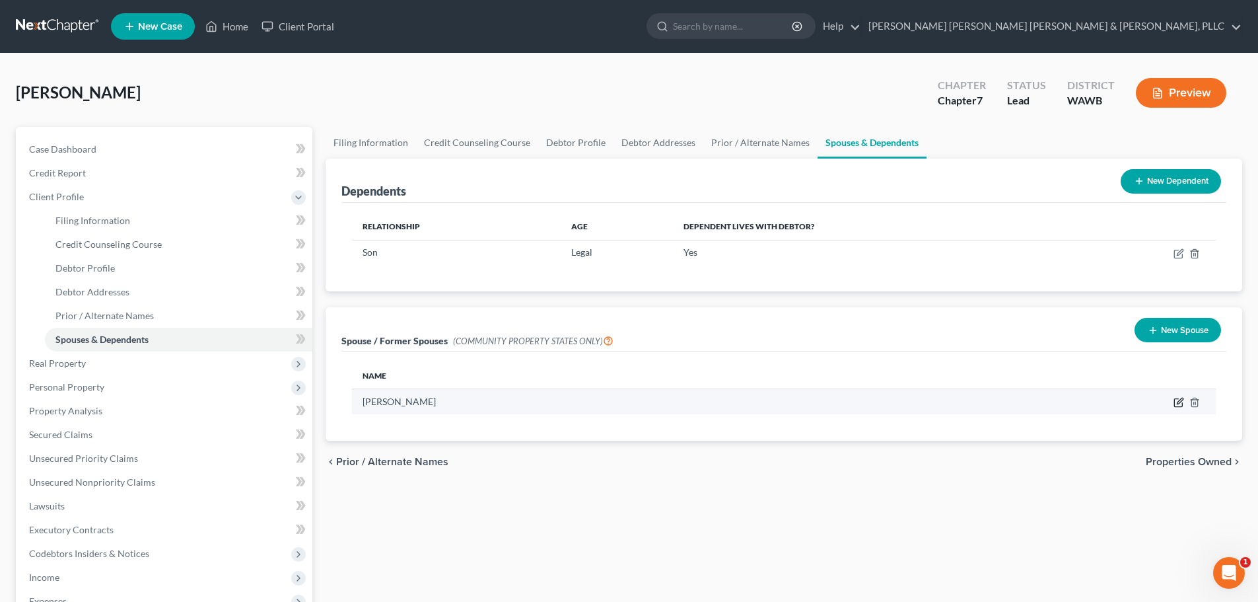
click at [1183, 403] on icon "button" at bounding box center [1178, 402] width 11 height 11
select select "9"
select select "50"
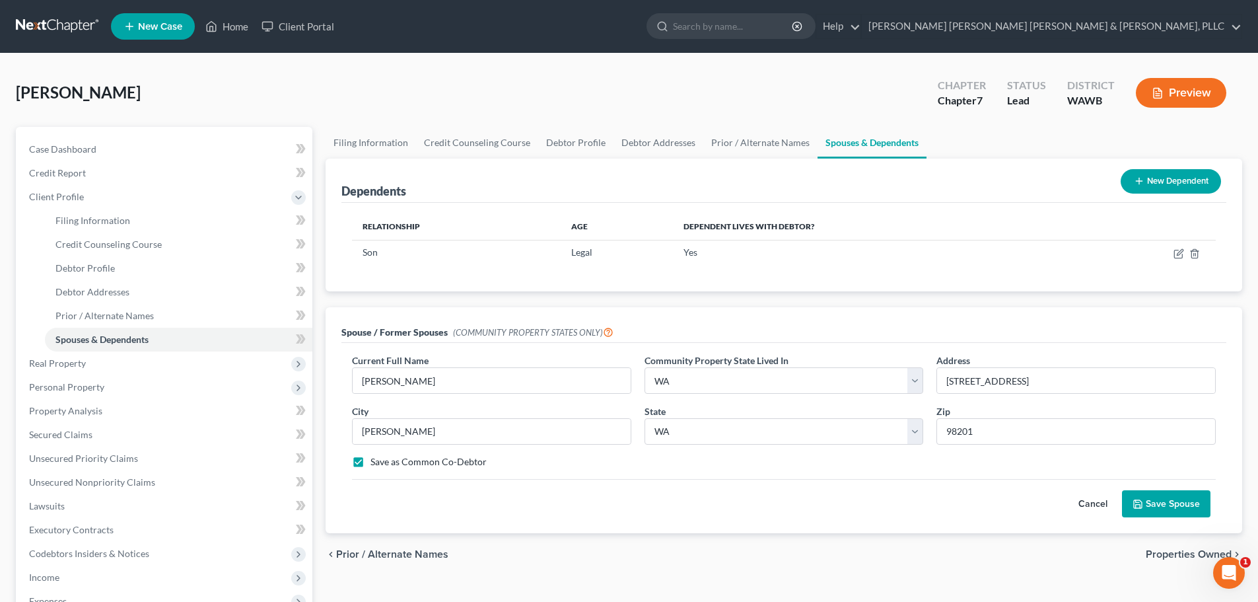
click at [1151, 511] on button "Save Spouse" at bounding box center [1166, 504] width 88 height 28
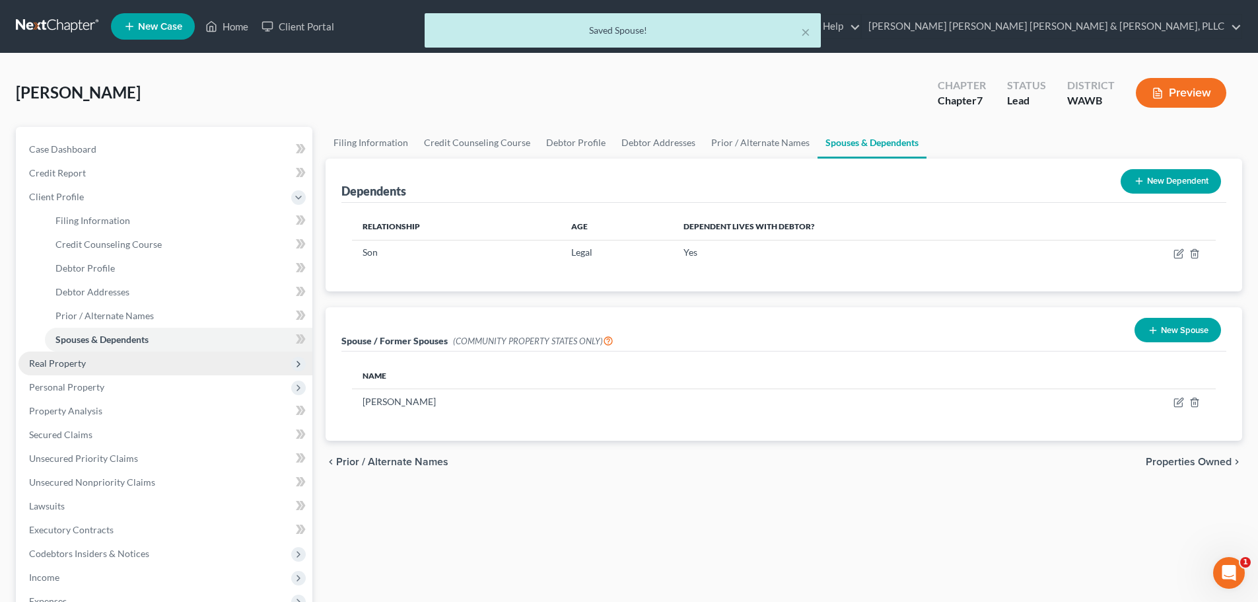
click at [57, 364] on span "Real Property" at bounding box center [57, 362] width 57 height 11
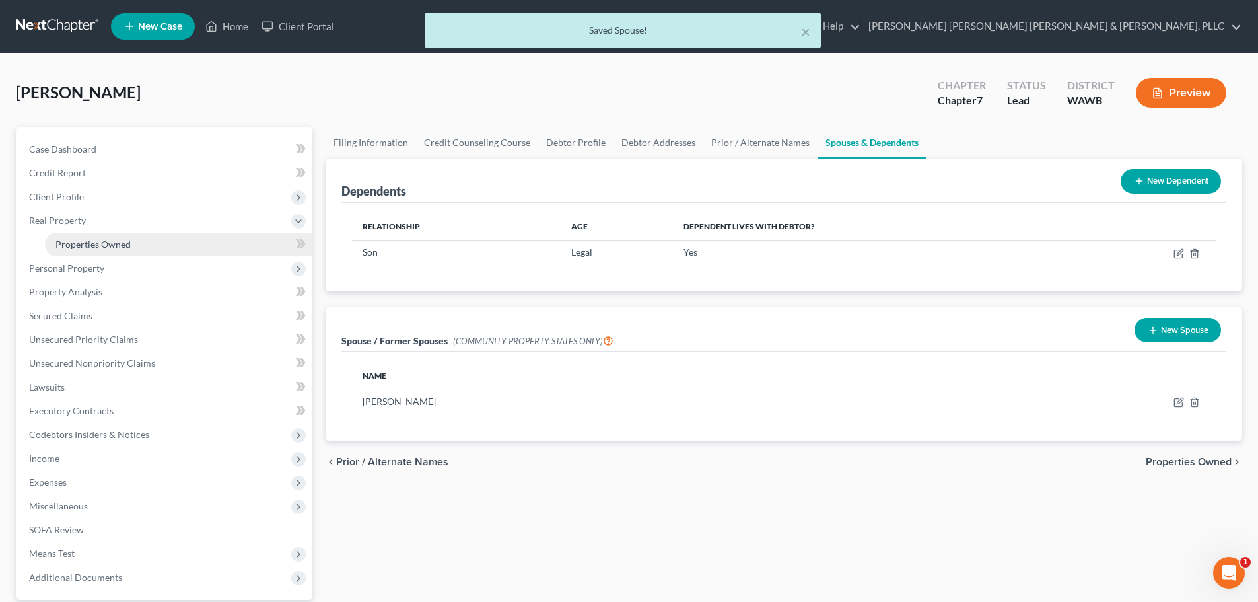
click at [121, 240] on span "Properties Owned" at bounding box center [92, 243] width 75 height 11
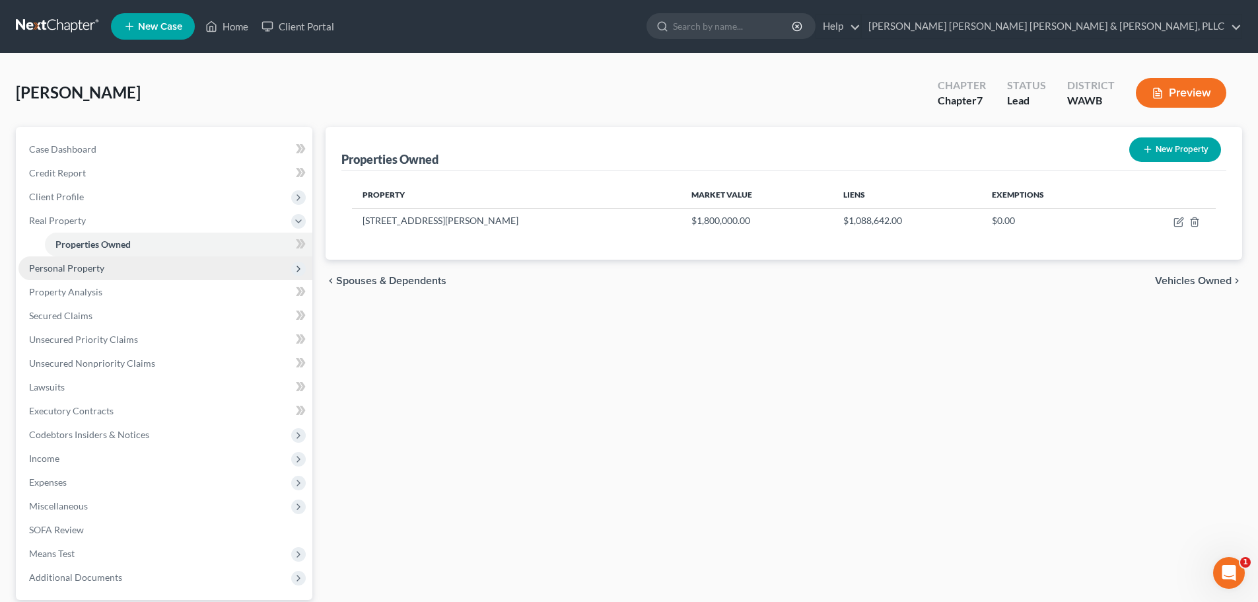
click at [114, 266] on span "Personal Property" at bounding box center [165, 268] width 294 height 24
